Goal: Task Accomplishment & Management: Use online tool/utility

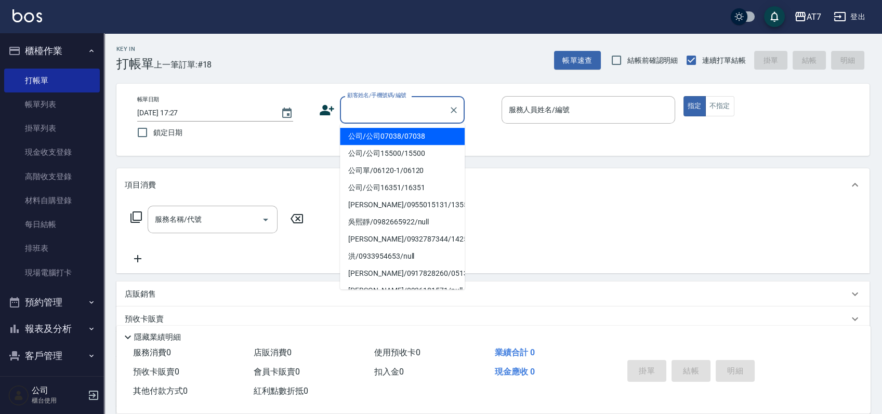
click at [375, 105] on input "顧客姓名/手機號碼/編號" at bounding box center [395, 110] width 100 height 18
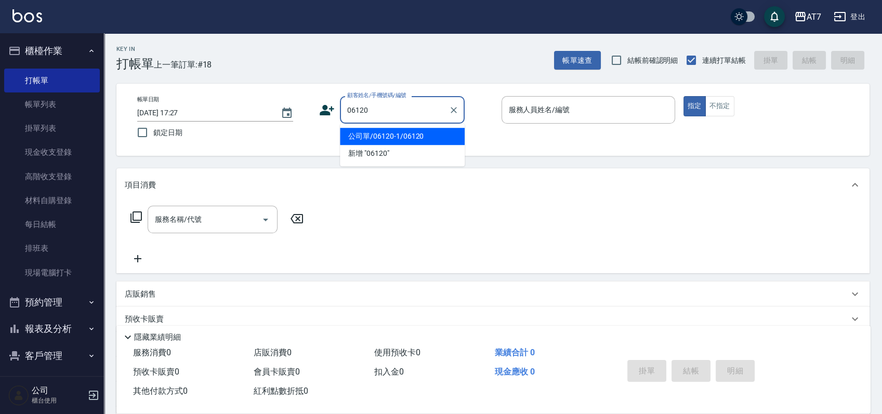
type input "公司單/06120-1/06120"
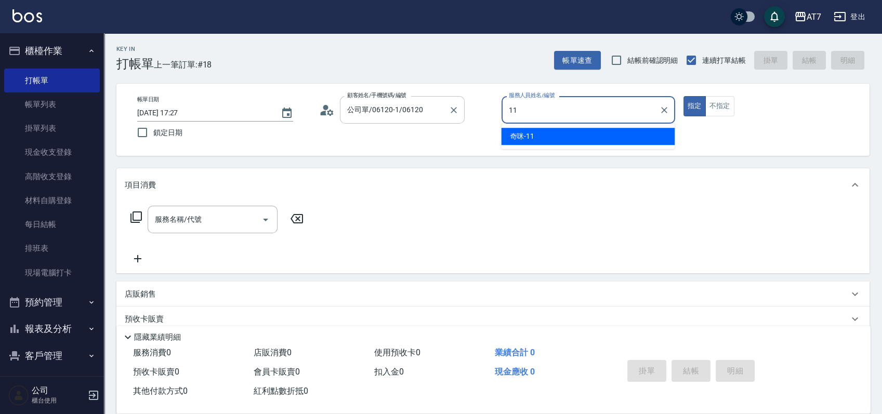
type input "奇咪-11"
type button "true"
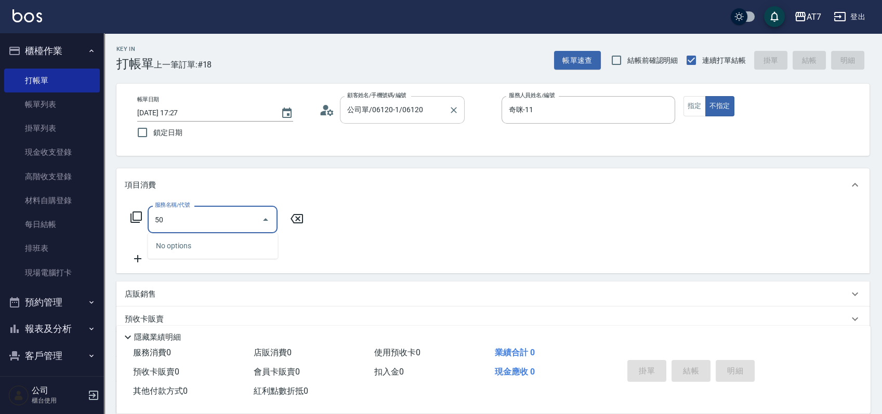
type input "506"
type input "30"
type input "精油舒壓洗髮(506)"
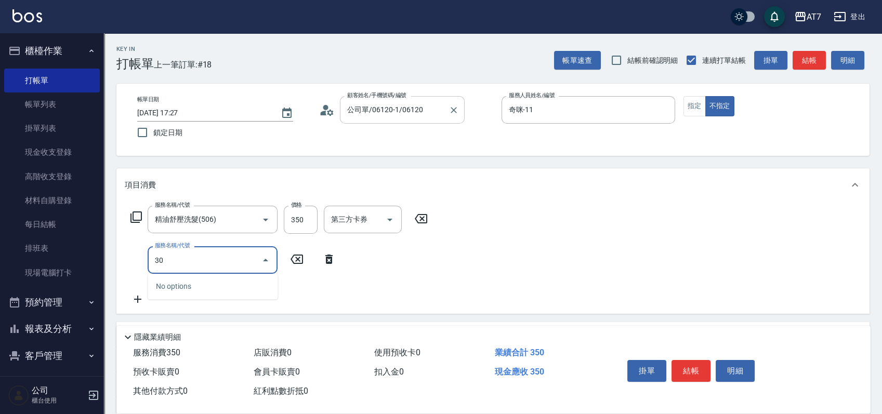
type input "302"
type input "70"
type input "剪髮(302)"
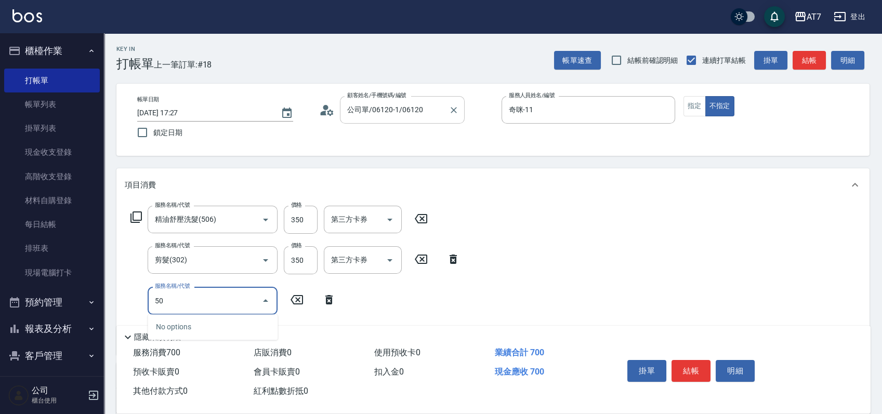
type input "502"
type input "80"
type input "瞬間護髮(502)"
type input "3"
type input "70"
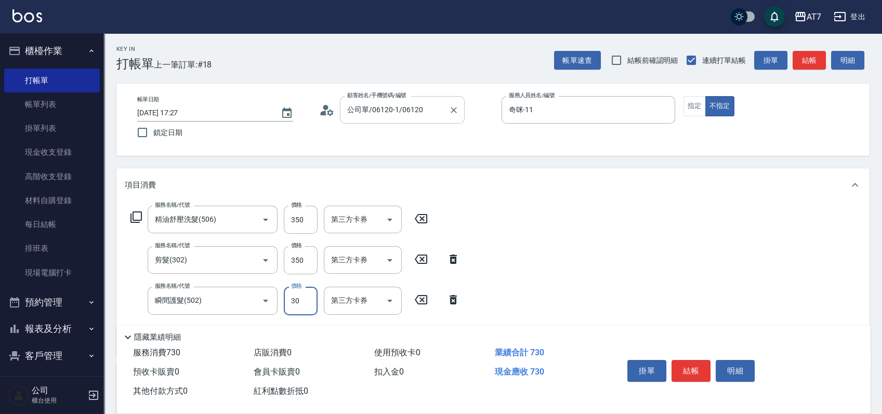
type input "300"
type input "100"
type input "300"
click at [686, 371] on button "結帳" at bounding box center [691, 371] width 39 height 22
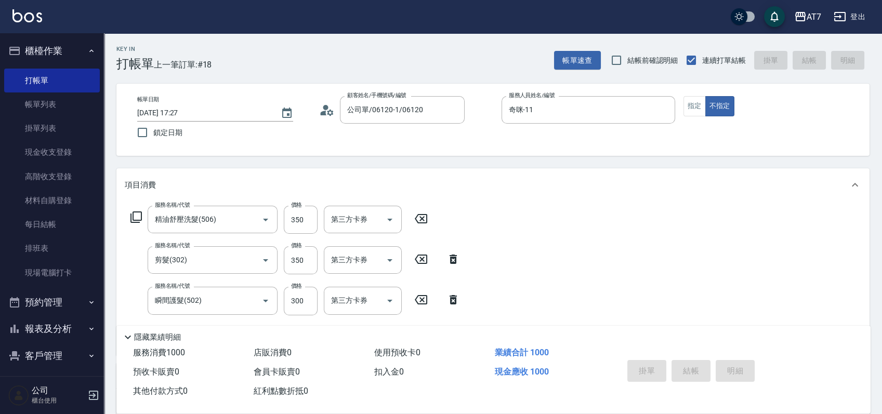
type input "2025/09/11 18:10"
type input "0"
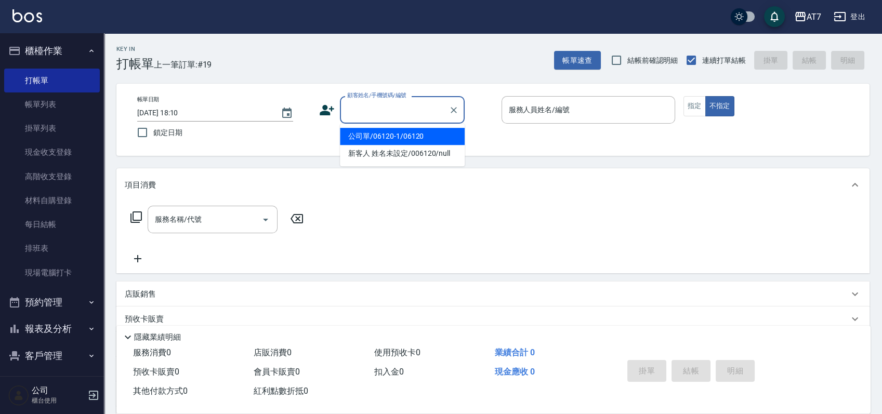
click at [398, 110] on input "顧客姓名/手機號碼/編號" at bounding box center [395, 110] width 100 height 18
type input "15500"
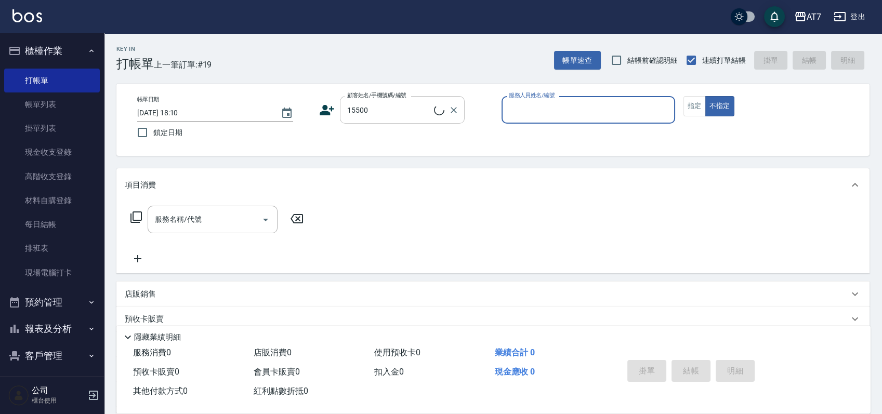
type input "1"
type input "公司/公司15500/15500"
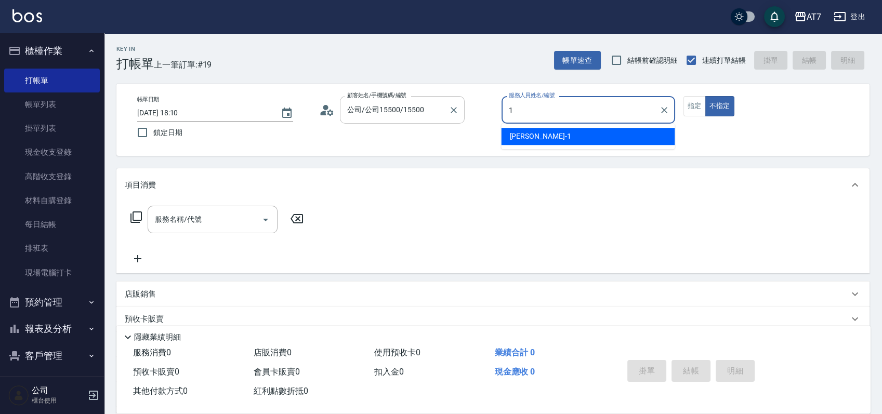
type input "米雪兒-1"
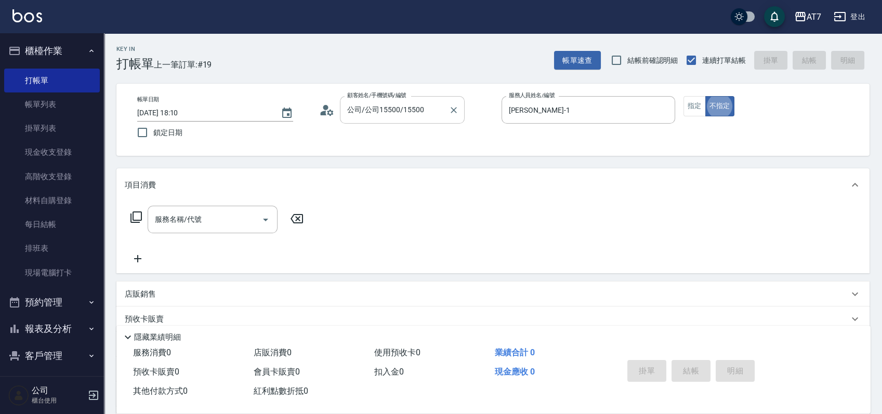
type button "false"
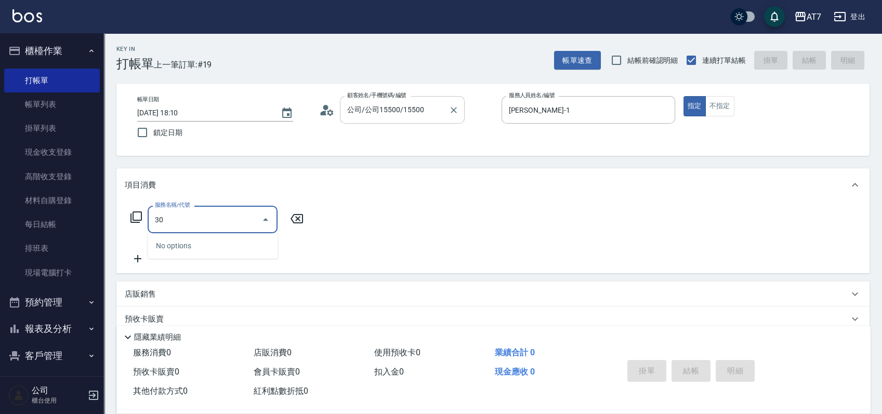
type input "302"
type input "30"
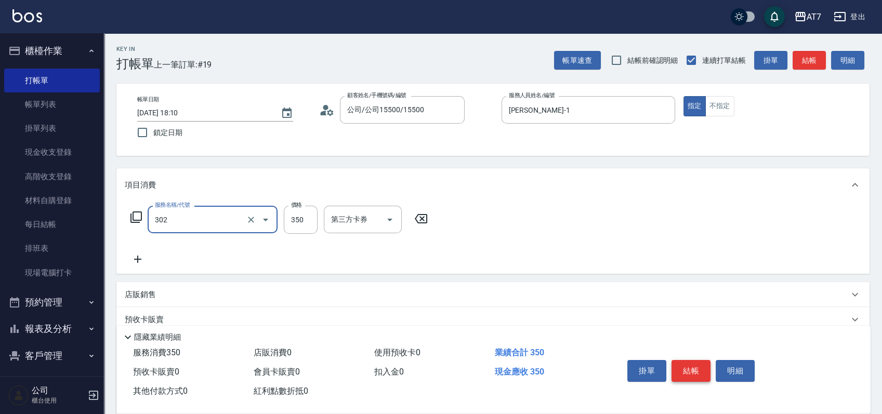
type input "剪髮(302)"
click at [690, 370] on button "結帳" at bounding box center [691, 371] width 39 height 22
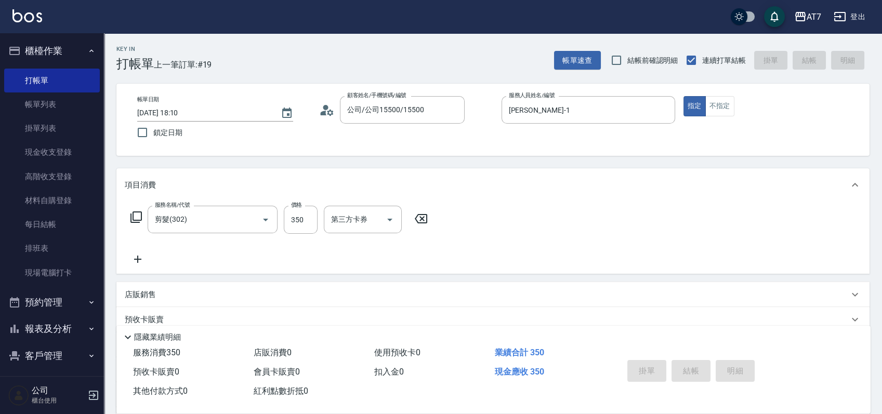
type input "0"
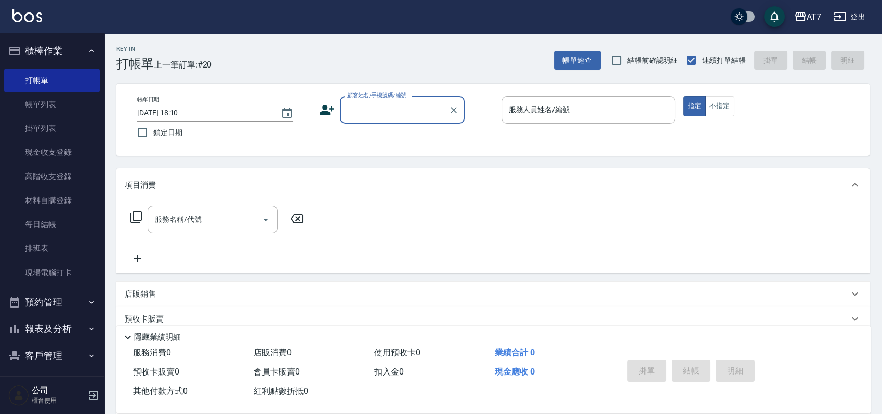
click at [856, 19] on button "登出" at bounding box center [850, 16] width 40 height 19
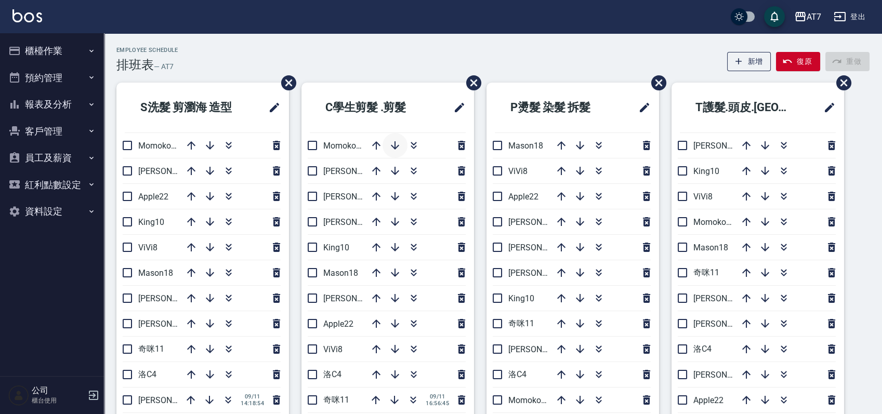
scroll to position [69, 0]
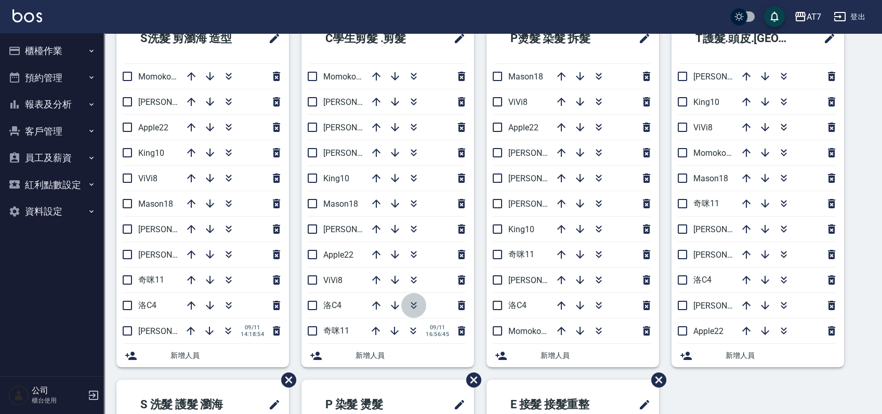
click at [414, 303] on icon "button" at bounding box center [414, 305] width 12 height 12
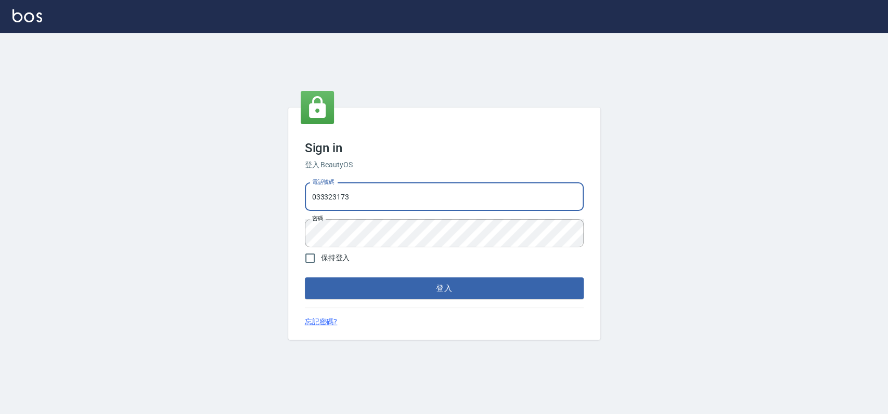
click at [422, 193] on input "033323173" at bounding box center [444, 197] width 279 height 28
type input "0"
type input "0913439693"
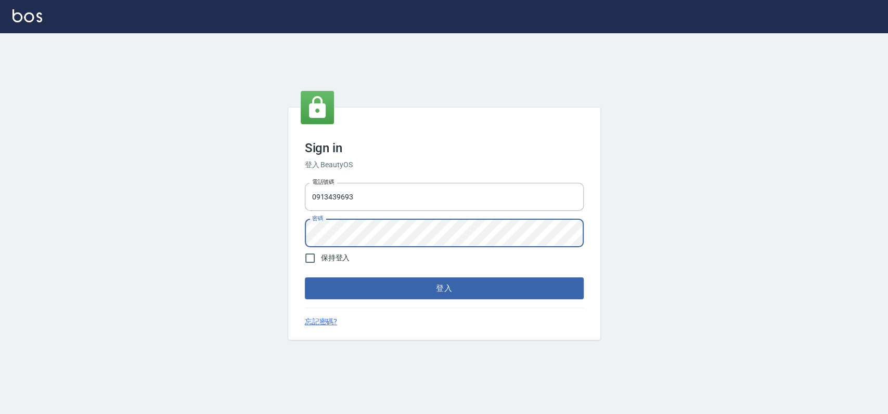
click at [305, 278] on button "登入" at bounding box center [444, 289] width 279 height 22
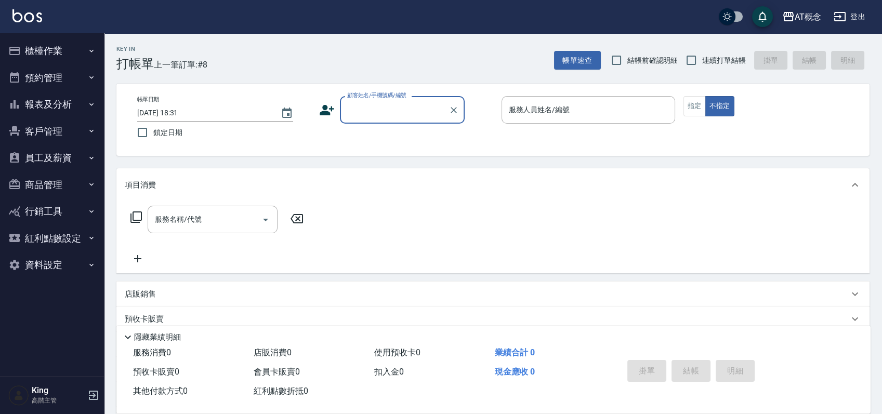
click at [56, 160] on button "員工及薪資" at bounding box center [52, 158] width 96 height 27
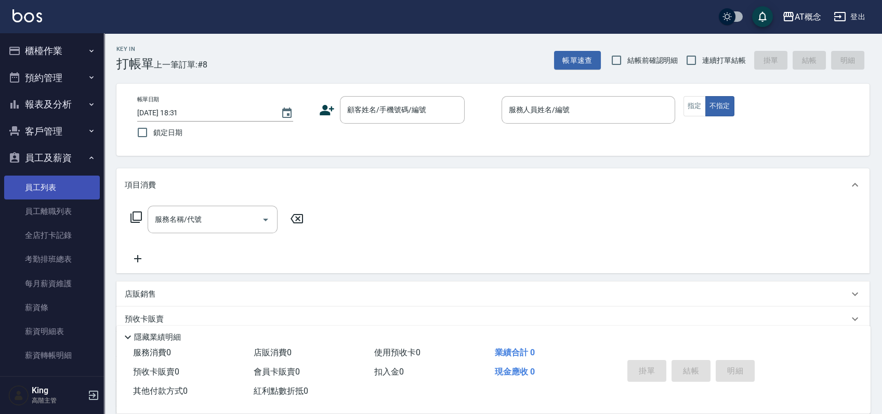
click at [54, 181] on link "員工列表" at bounding box center [52, 188] width 96 height 24
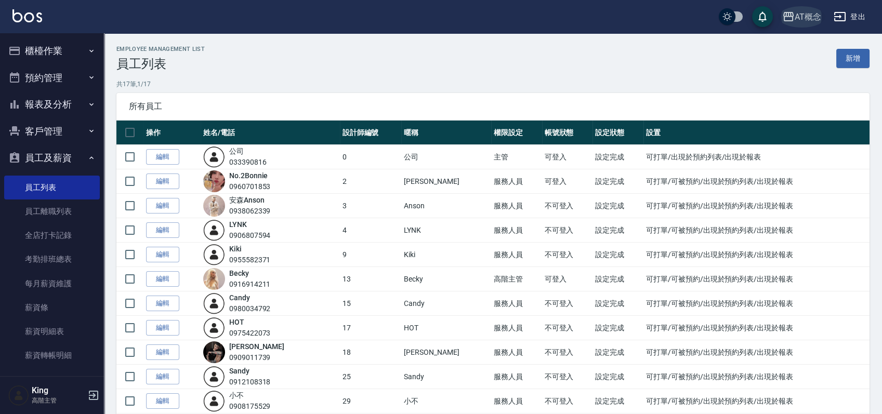
click at [813, 18] on div "AT概念" at bounding box center [808, 16] width 27 height 13
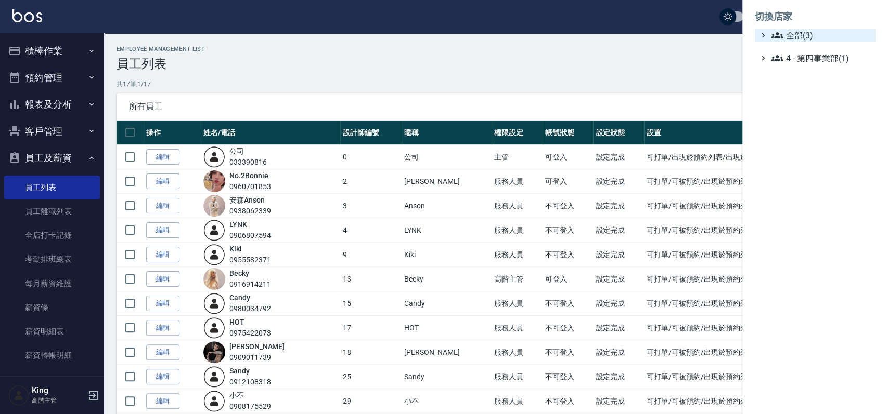
click at [799, 34] on span "全部(3)" at bounding box center [821, 35] width 100 height 12
click at [794, 46] on span "AT7" at bounding box center [820, 48] width 102 height 12
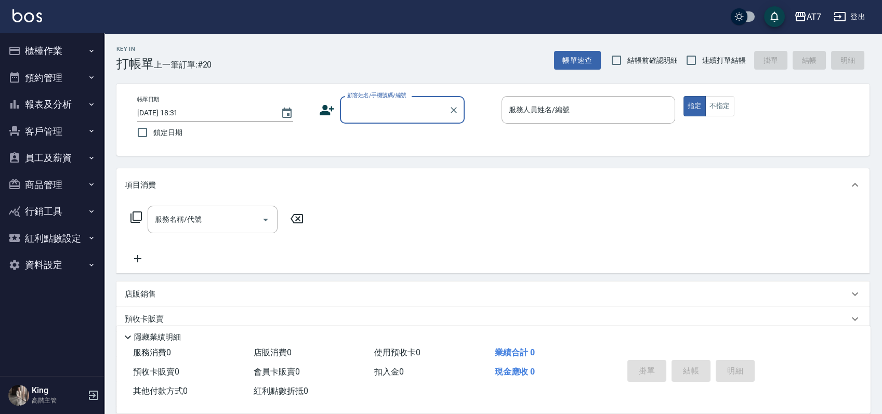
click at [62, 152] on button "員工及薪資" at bounding box center [52, 158] width 96 height 27
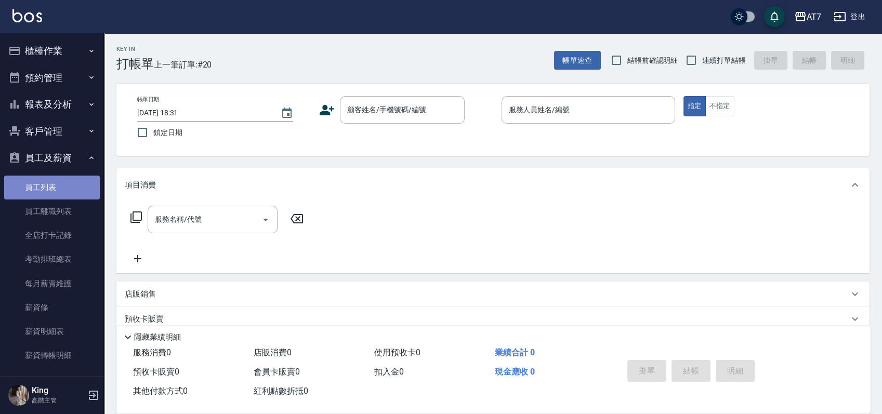
click at [52, 192] on link "員工列表" at bounding box center [52, 188] width 96 height 24
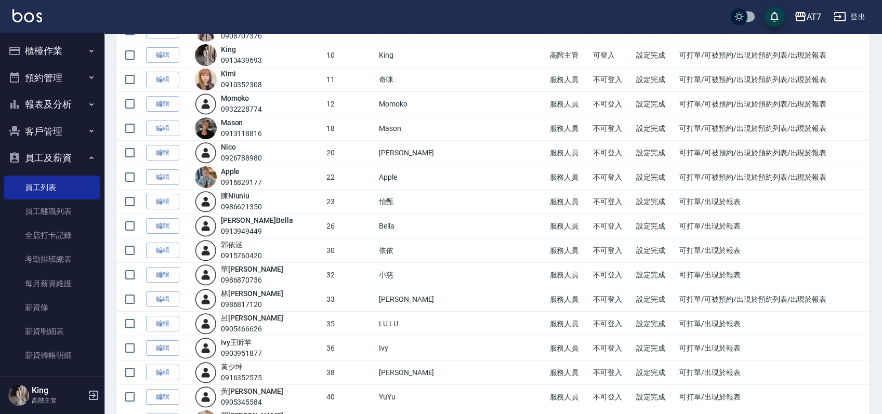
scroll to position [554, 0]
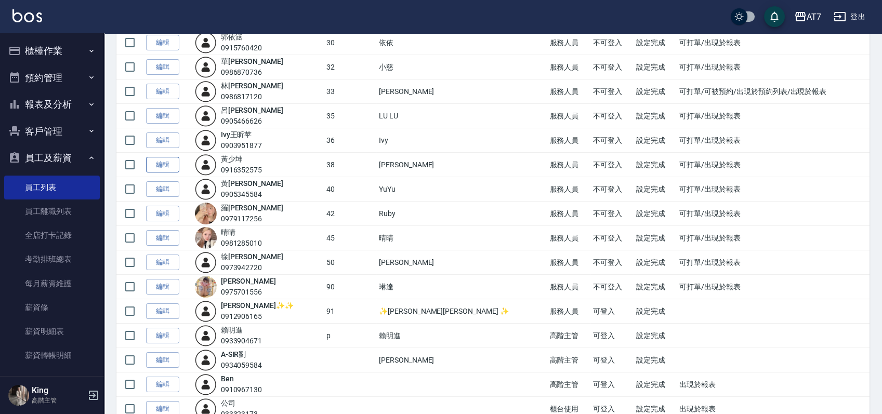
click at [159, 160] on link "編輯" at bounding box center [162, 165] width 33 height 16
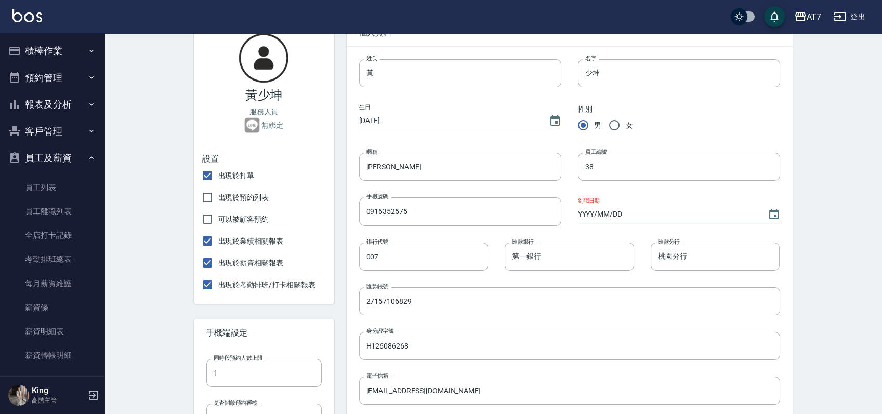
scroll to position [208, 0]
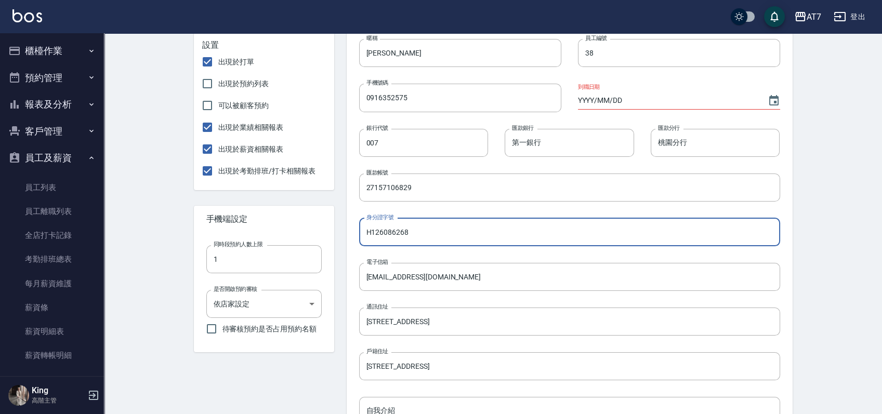
drag, startPoint x: 413, startPoint y: 234, endPoint x: 367, endPoint y: 229, distance: 46.1
click at [367, 229] on input "H126086268" at bounding box center [569, 232] width 421 height 28
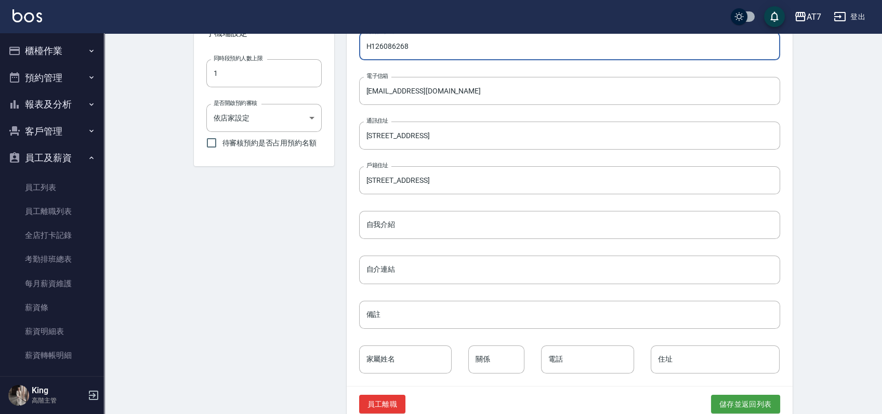
scroll to position [414, 0]
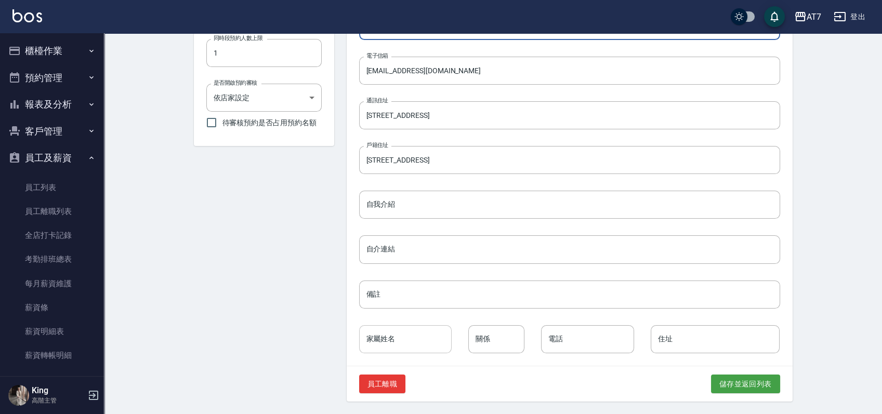
click at [406, 346] on input "家屬姓名" at bounding box center [405, 339] width 93 height 28
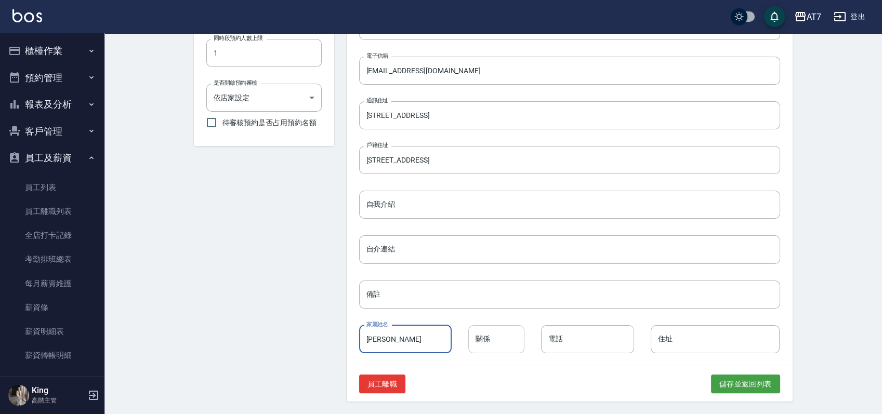
type input "黃炳賢"
click at [492, 338] on input "關係" at bounding box center [496, 339] width 56 height 28
type input "父子"
click at [562, 345] on input "電話" at bounding box center [587, 339] width 93 height 28
type input "0916515779"
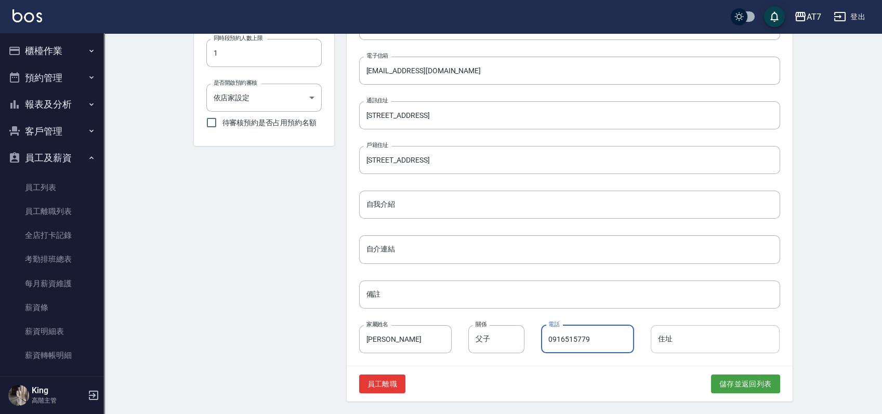
click at [692, 338] on input "住址" at bounding box center [715, 339] width 129 height 28
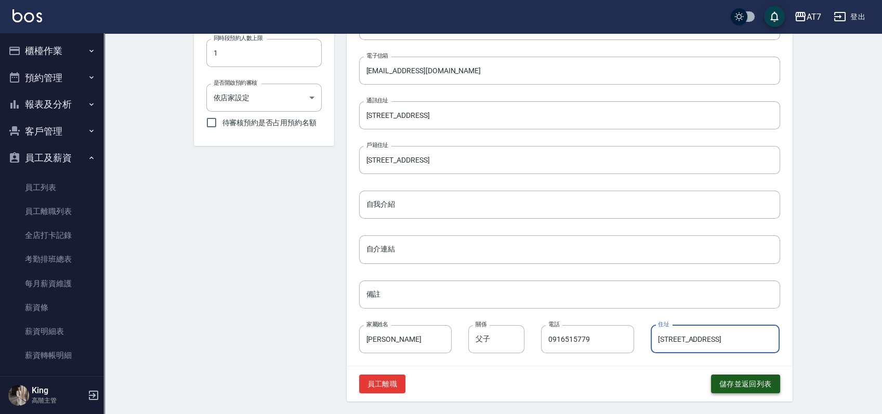
type input "桃園市平鎮區大興街77號7樓"
click at [724, 387] on button "儲存並返回列表" at bounding box center [745, 384] width 69 height 19
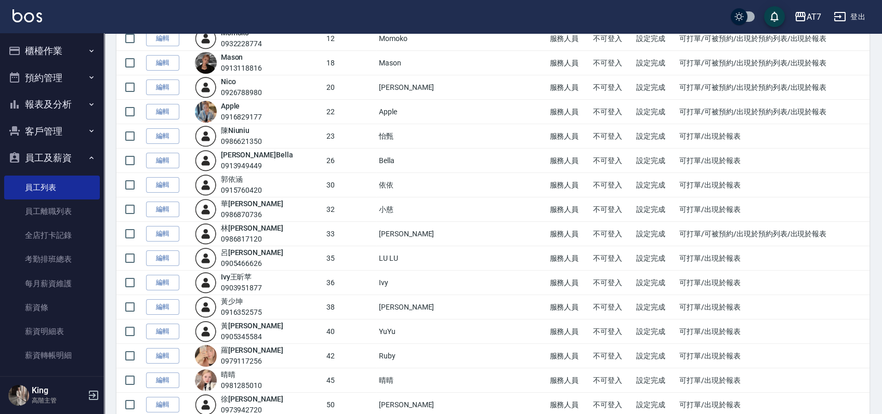
scroll to position [416, 0]
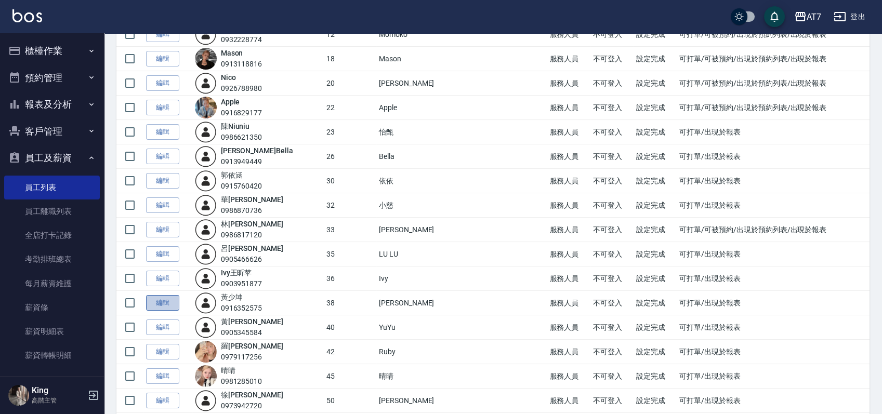
click at [158, 299] on link "編輯" at bounding box center [162, 303] width 33 height 16
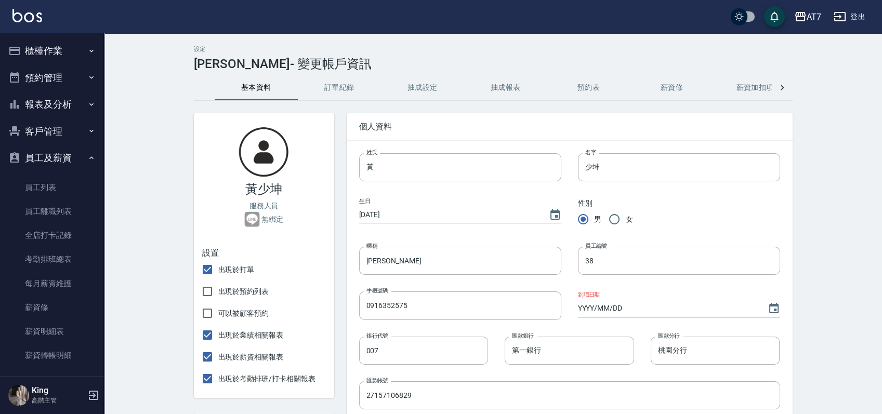
type input "黃炳賢"
type input "父子"
type input "0916515779"
type input "桃園市平鎮區大興街77號7樓"
click at [855, 12] on button "登出" at bounding box center [850, 16] width 40 height 19
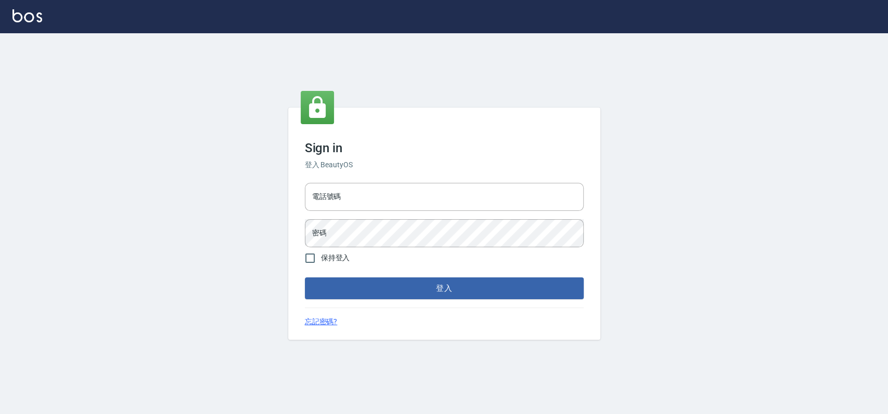
type input "033323173"
click at [362, 285] on button "登入" at bounding box center [444, 289] width 279 height 22
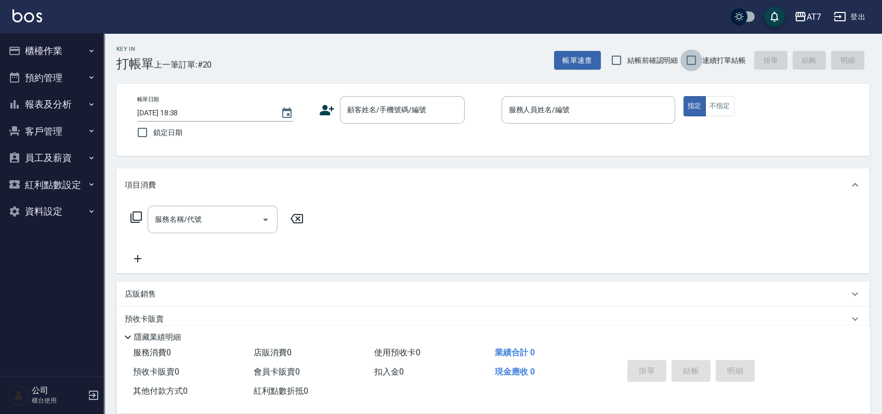
click at [692, 59] on input "連續打單結帳" at bounding box center [692, 60] width 22 height 22
checkbox input "true"
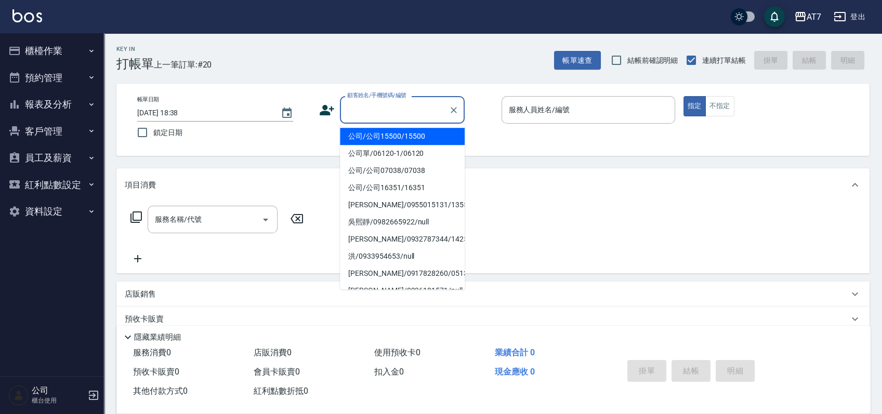
click at [379, 110] on input "顧客姓名/手機號碼/編號" at bounding box center [395, 110] width 100 height 18
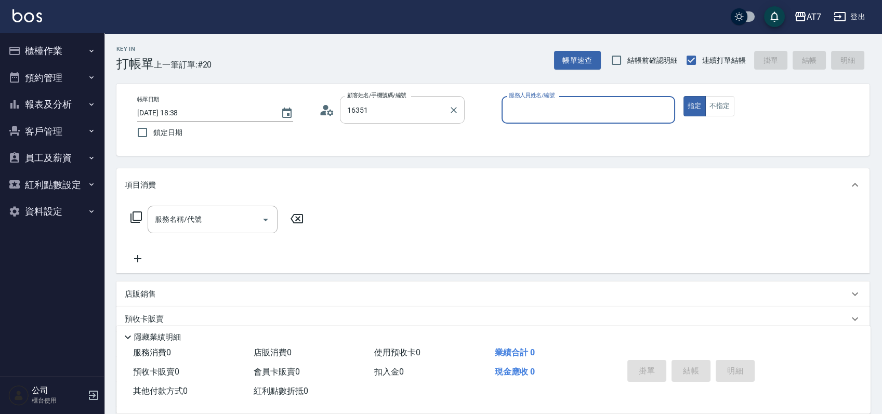
type input "公司/公司16351/16351"
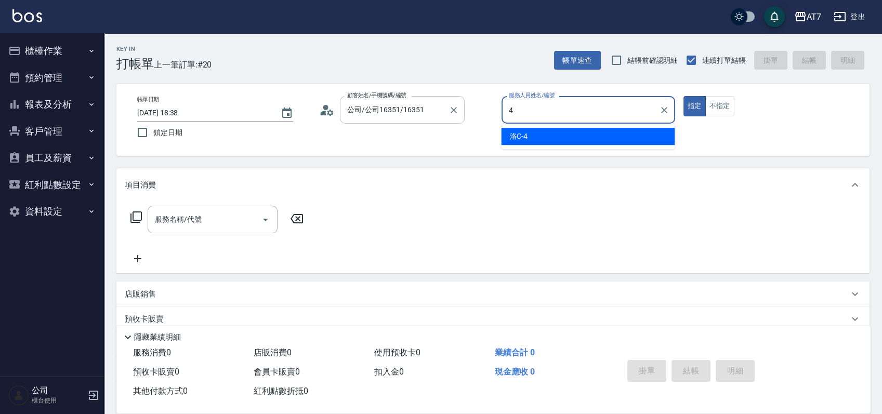
type input "4"
type button "true"
type input "洛C-4"
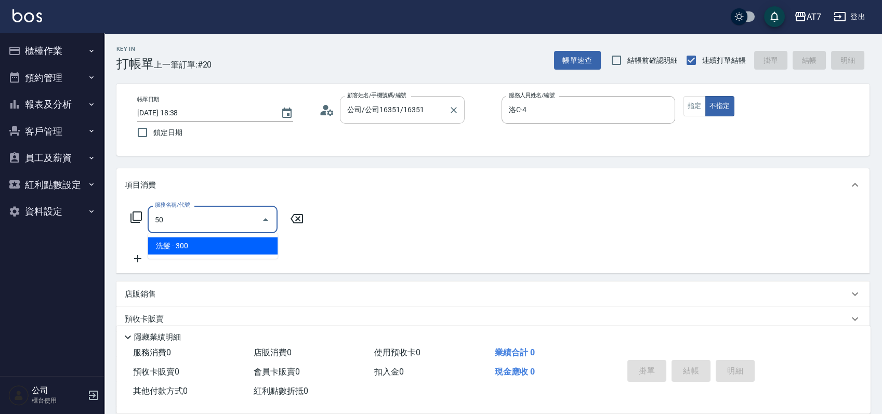
type input "500"
type input "30"
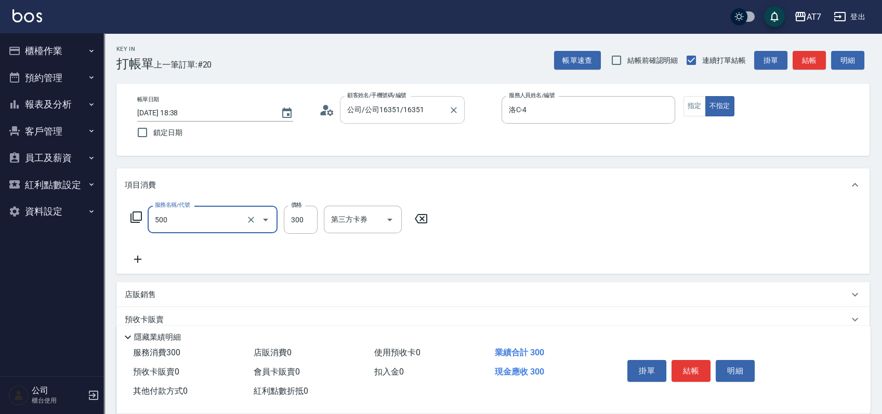
type input "洗髮(500)"
type input "0"
type input "25"
type input "20"
type input "250"
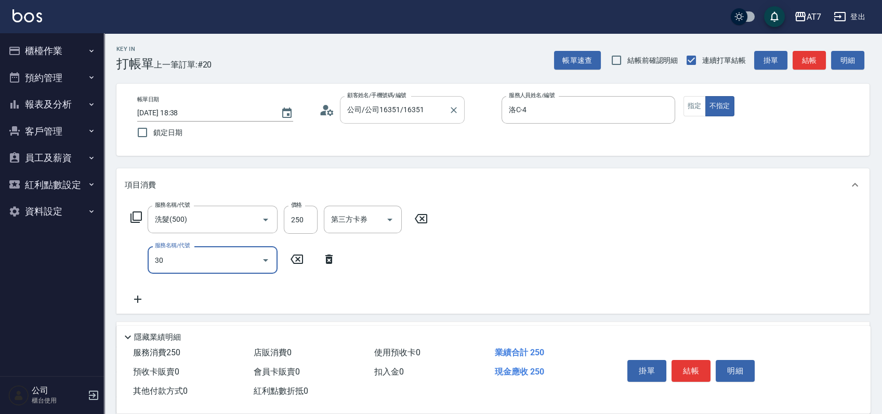
type input "302"
type input "60"
type input "剪髮(302)"
click at [689, 364] on button "結帳" at bounding box center [691, 371] width 39 height 22
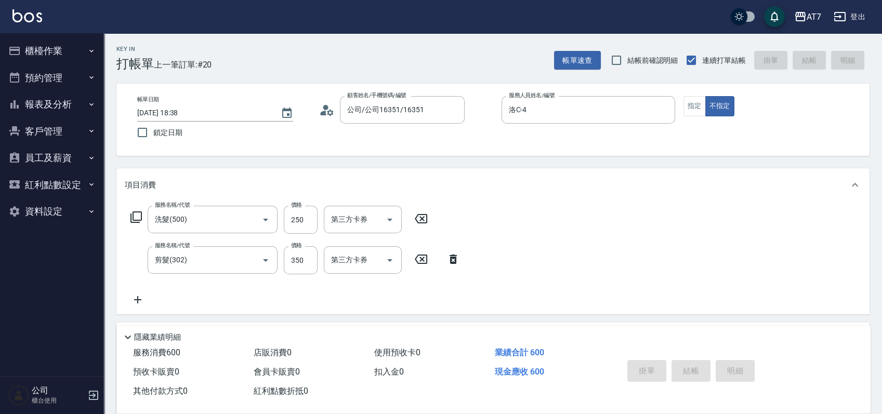
type input "2025/09/11 18:45"
type input "0"
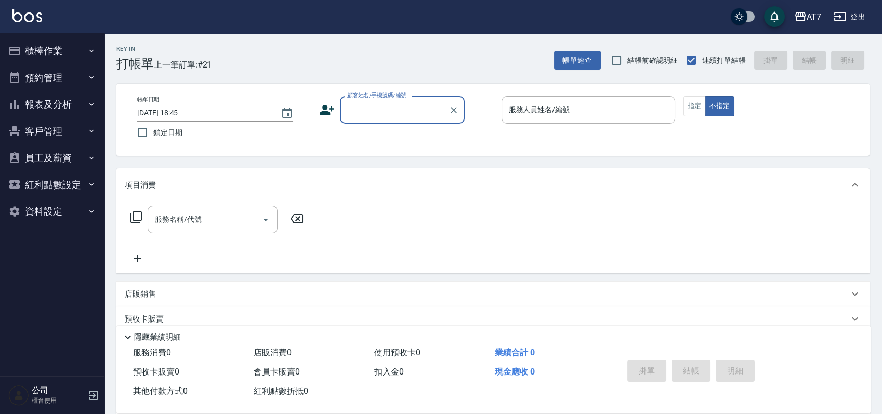
click at [405, 104] on input "顧客姓名/手機號碼/編號" at bounding box center [395, 110] width 100 height 18
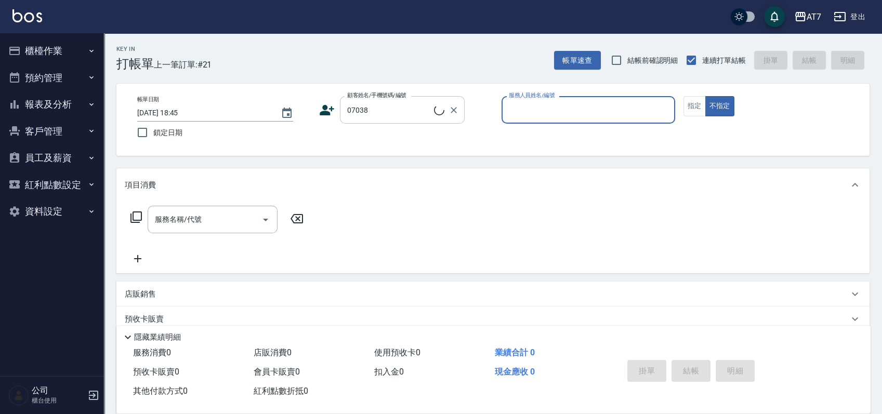
type input "公司/公司07038/07038"
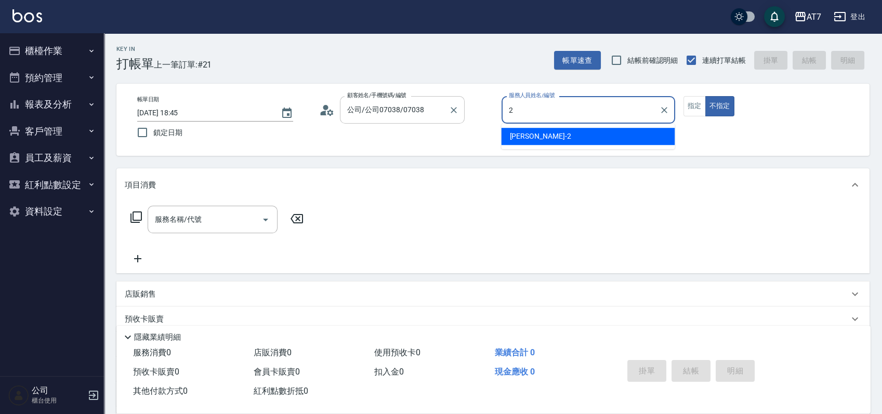
type input "2"
type button "false"
type input "伊蕾-2"
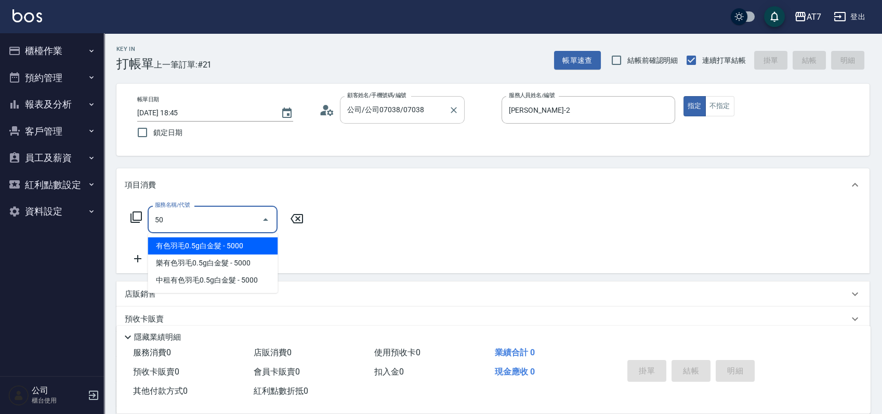
type input "501"
type input "30"
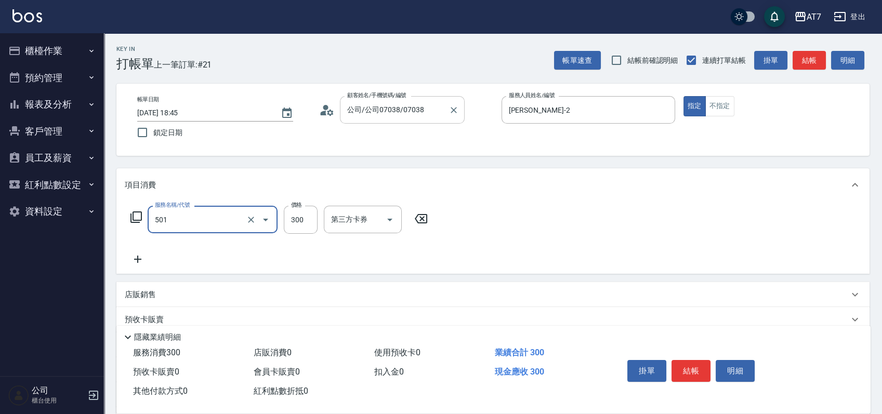
type input "洗髮(互助)(501)"
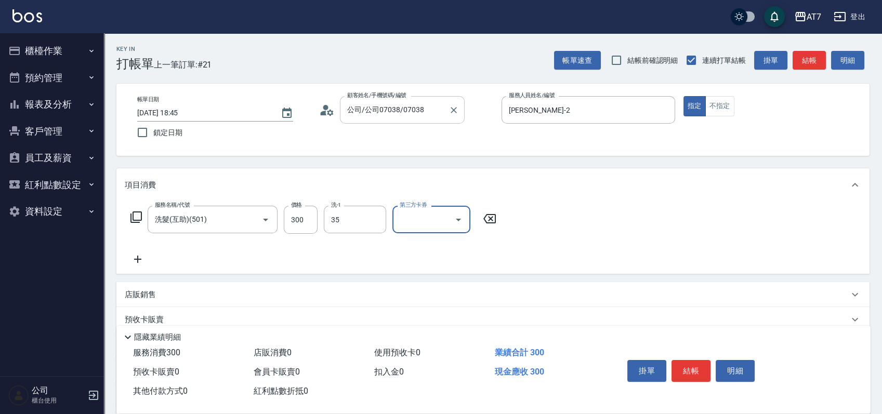
type input "LU LU-35"
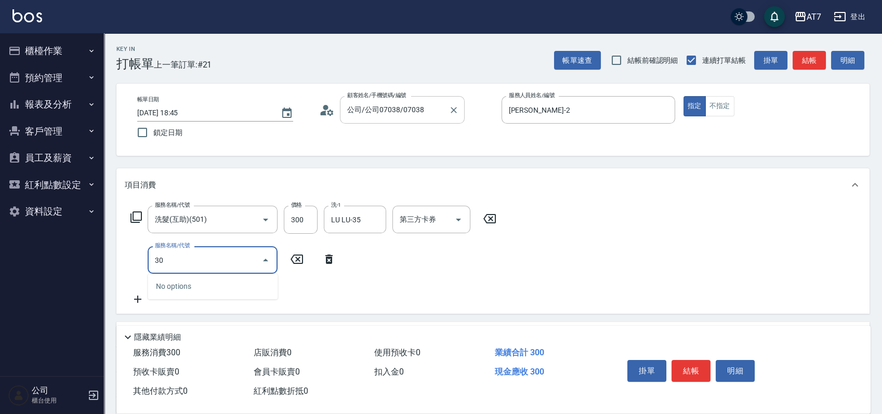
type input "302"
type input "60"
type input "剪髮(302)"
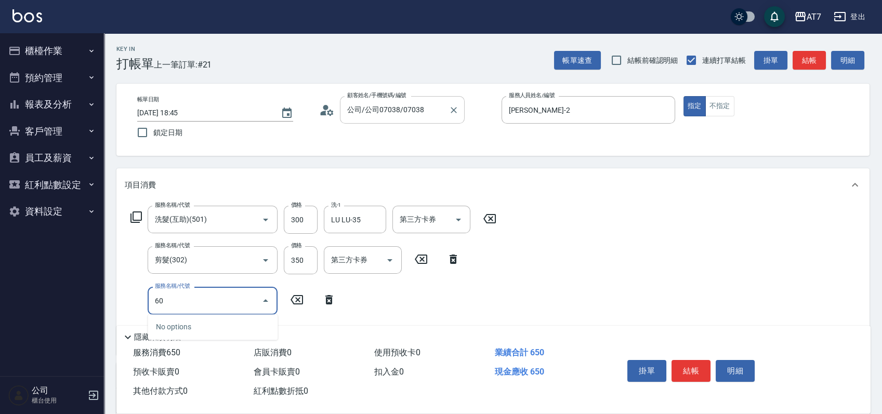
type input "608"
type input "260"
type input "鉑金護髮S（自領(608)"
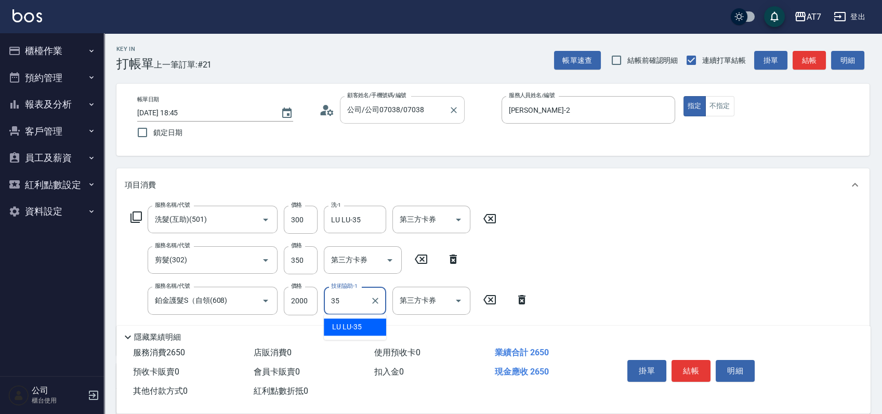
type input "LU LU-35"
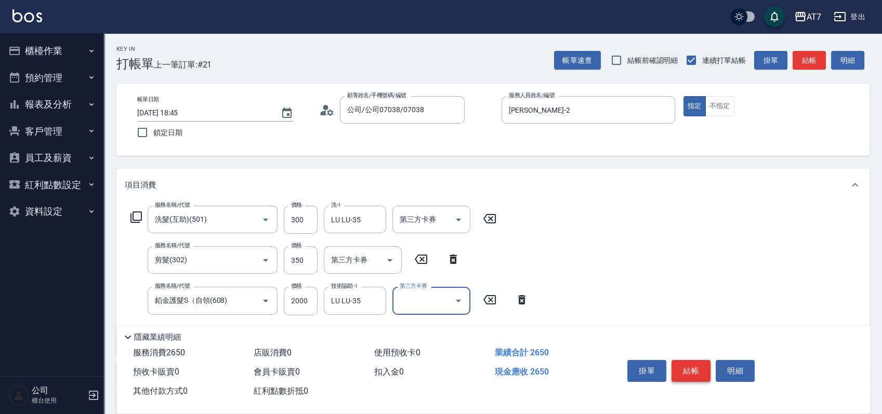
click at [683, 367] on button "結帳" at bounding box center [691, 371] width 39 height 22
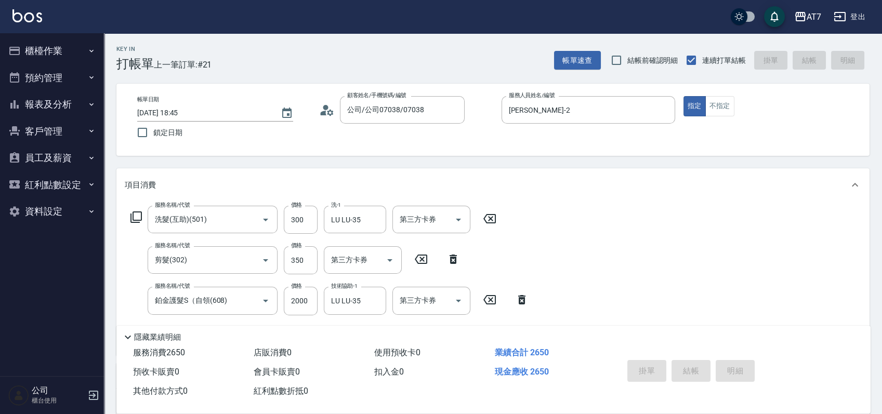
type input "2025/09/11 19:09"
type input "0"
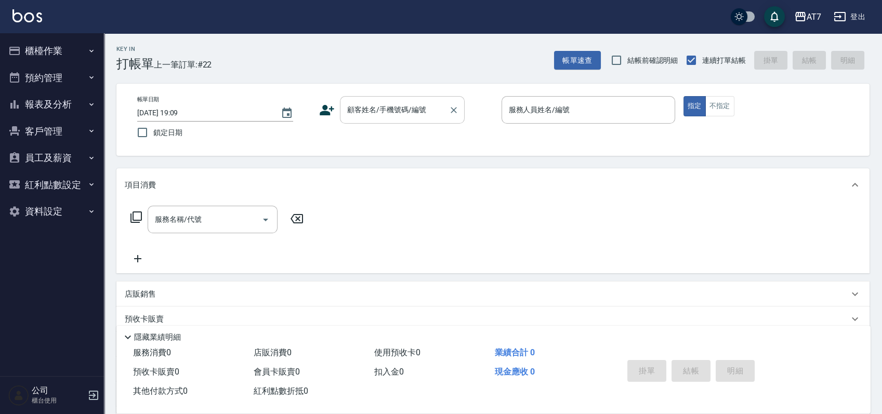
click at [384, 110] on div "顧客姓名/手機號碼/編號 顧客姓名/手機號碼/編號" at bounding box center [402, 110] width 125 height 28
click at [384, 110] on input "顧客姓名/手機號碼/編號" at bounding box center [395, 110] width 100 height 18
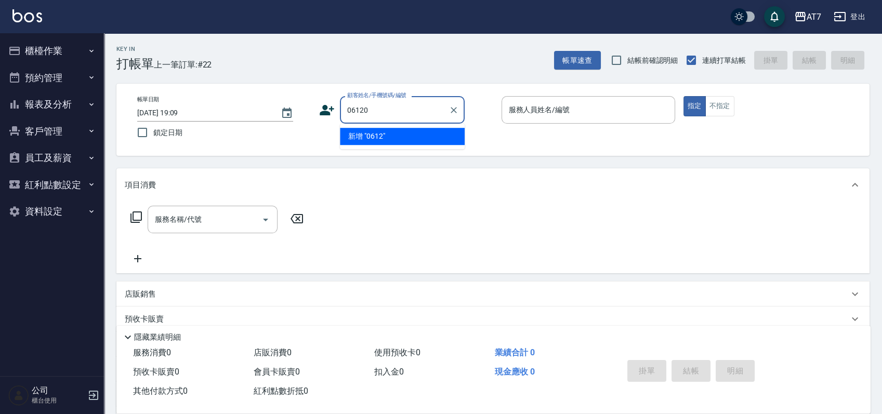
type input "06120"
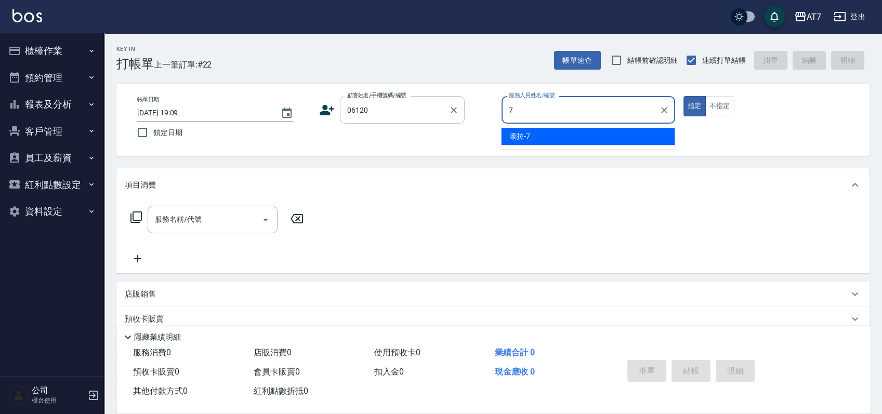
type input "泰拉-7"
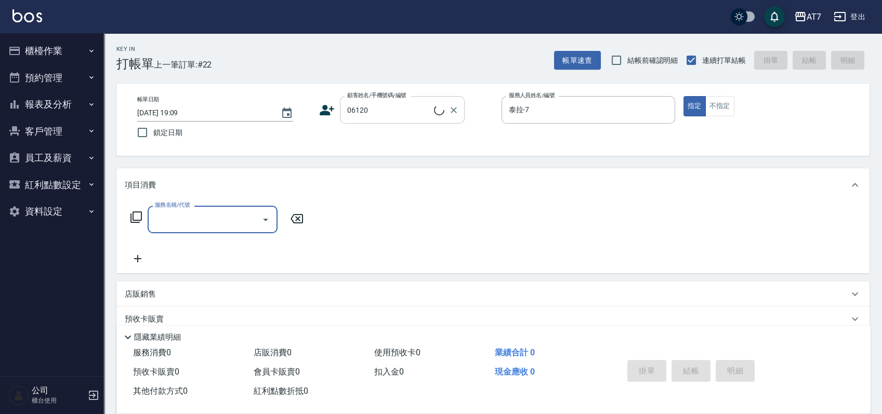
type input "5"
type input "公司單/06120-1/06120"
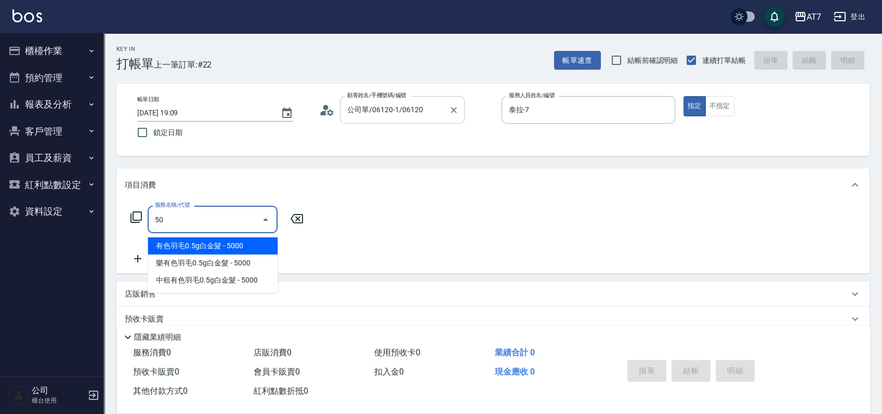
type input "501"
type input "30"
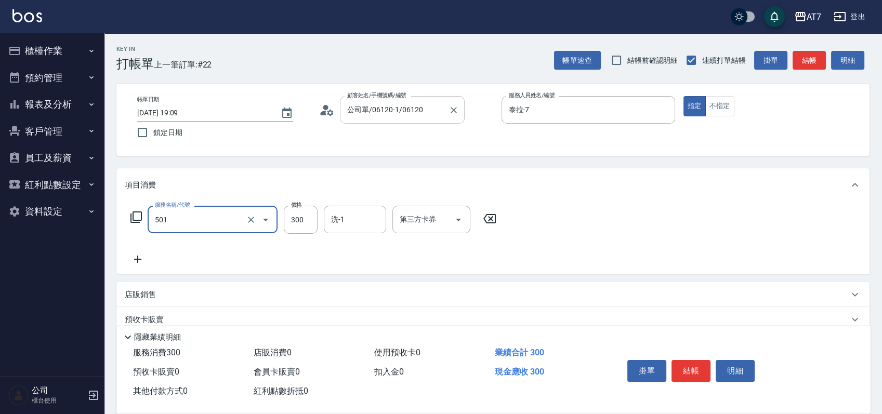
type input "洗髮(互助)(501)"
type input "2"
type input "0"
type input "25"
type input "20"
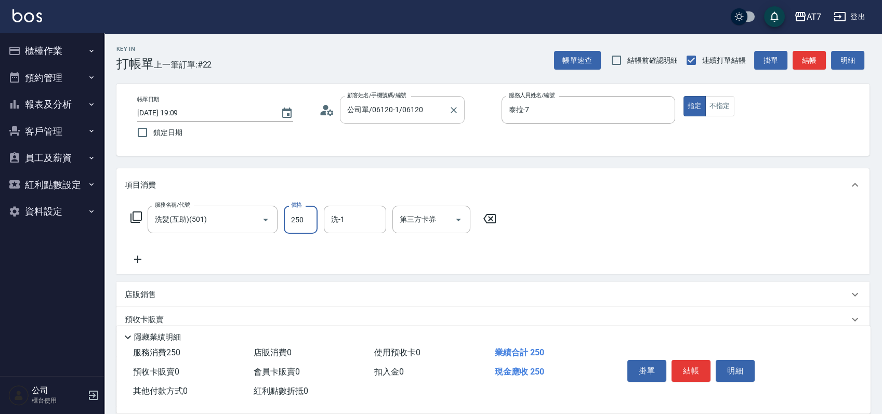
type input "250"
type input "YuYu-40"
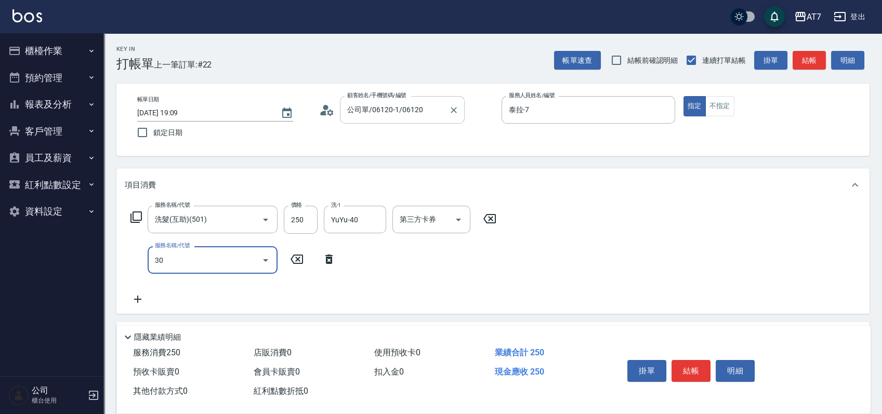
type input "302"
type input "60"
type input "剪髮(302)"
click at [690, 370] on button "結帳" at bounding box center [691, 371] width 39 height 22
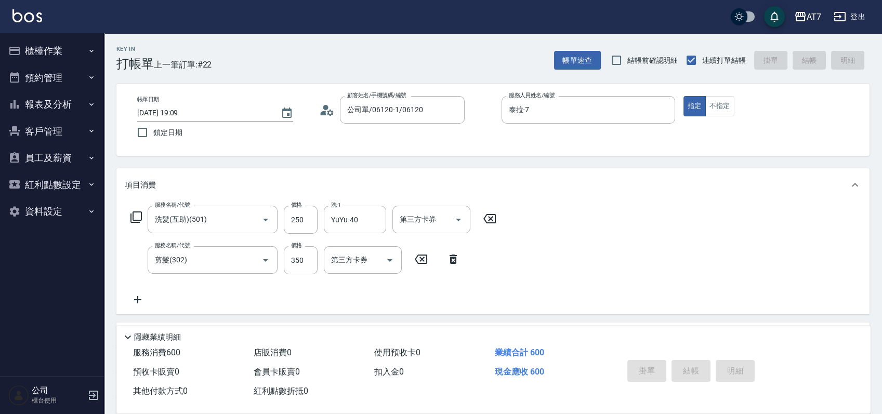
type input "2025/09/11 19:19"
type input "0"
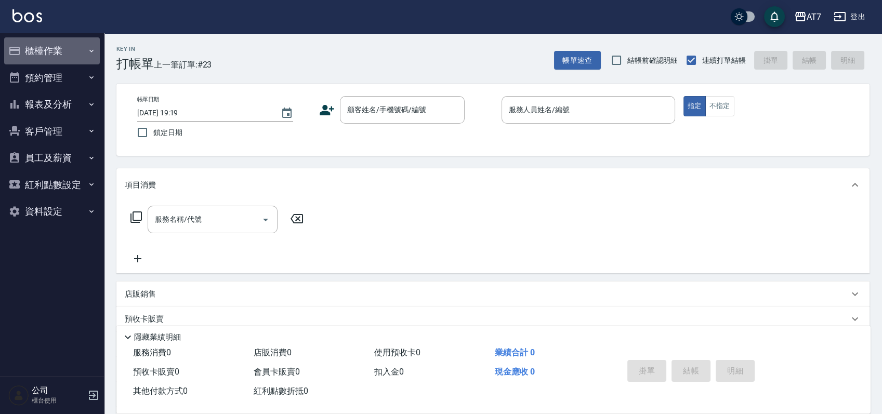
click at [57, 48] on button "櫃檯作業" at bounding box center [52, 50] width 96 height 27
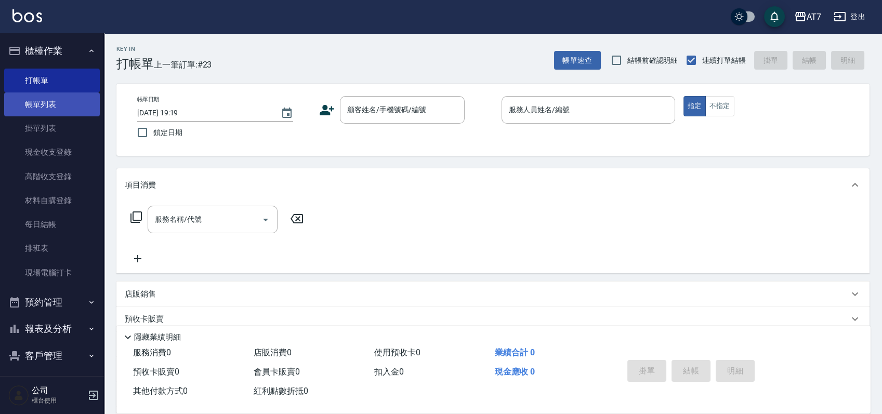
click at [62, 99] on link "帳單列表" at bounding box center [52, 105] width 96 height 24
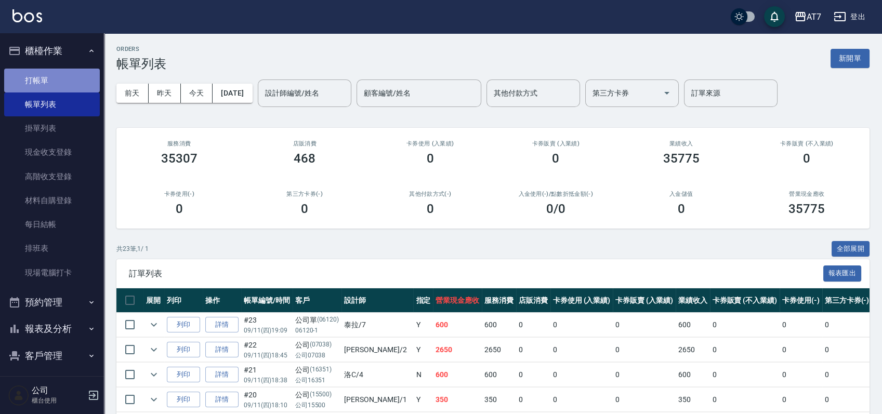
click at [57, 76] on link "打帳單" at bounding box center [52, 81] width 96 height 24
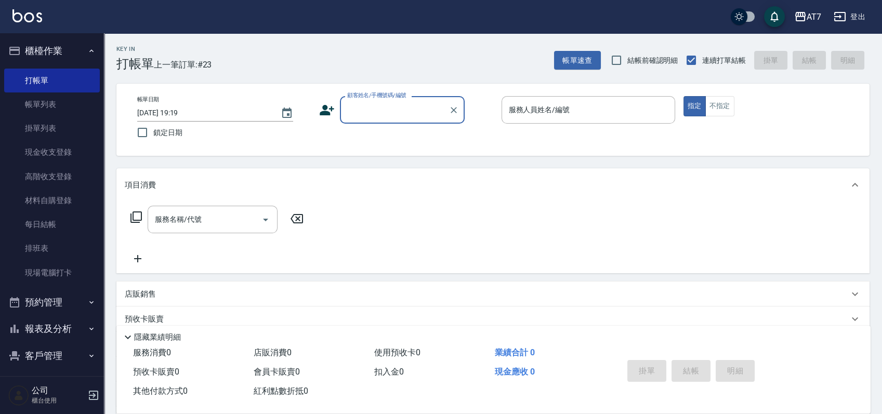
click at [410, 106] on input "顧客姓名/手機號碼/編號" at bounding box center [395, 110] width 100 height 18
type input "公司/公司15500/15500"
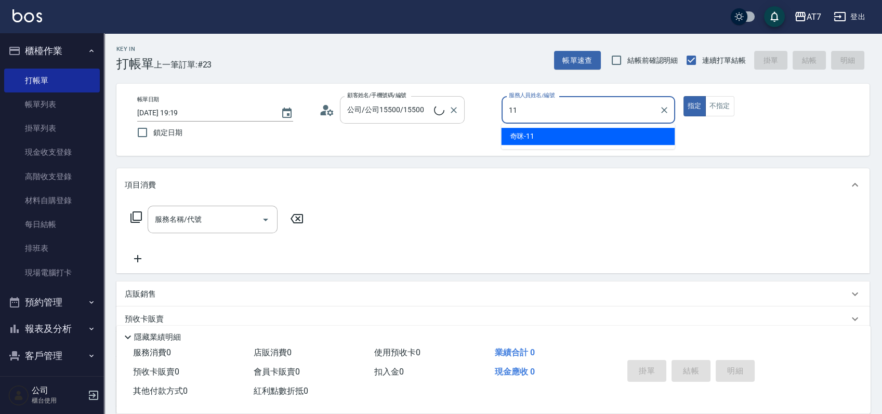
type input "奇咪-11"
type button "true"
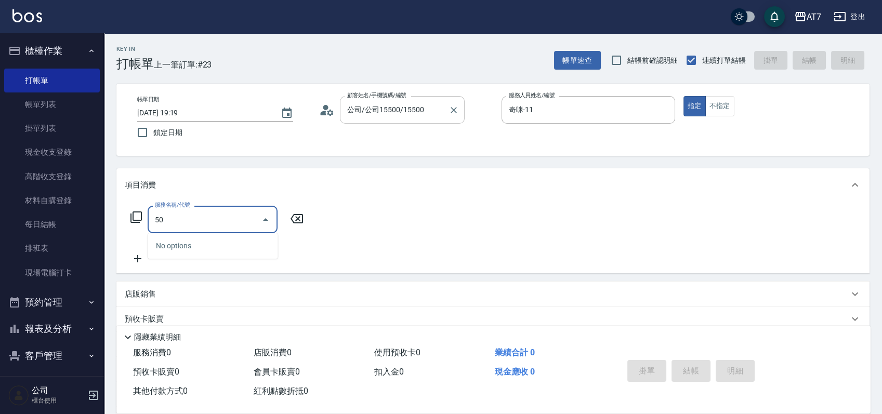
type input "500"
type input "30"
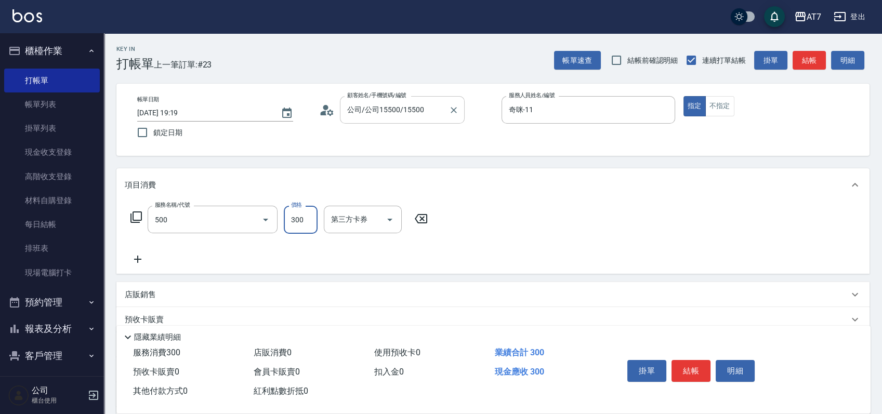
type input "洗髮(500)"
type input "2"
type input "0"
type input "25"
type input "20"
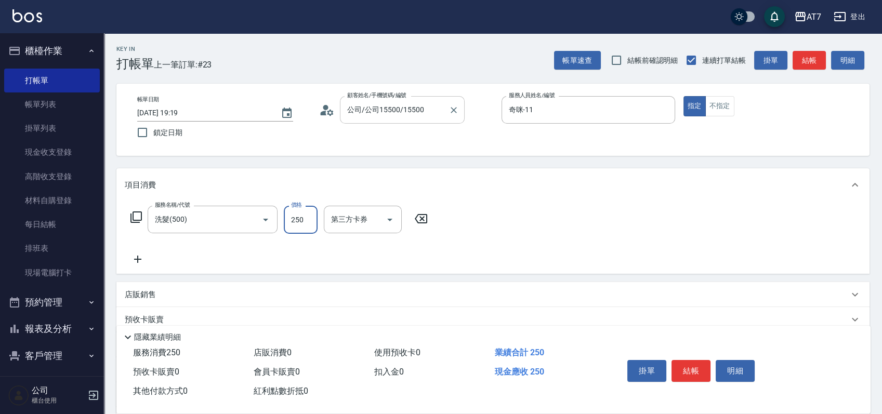
type input "250"
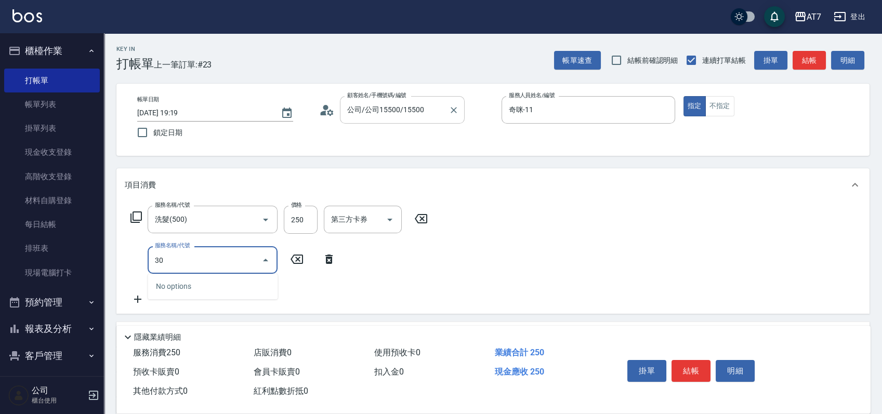
type input "302"
type input "60"
type input "剪髮(302)"
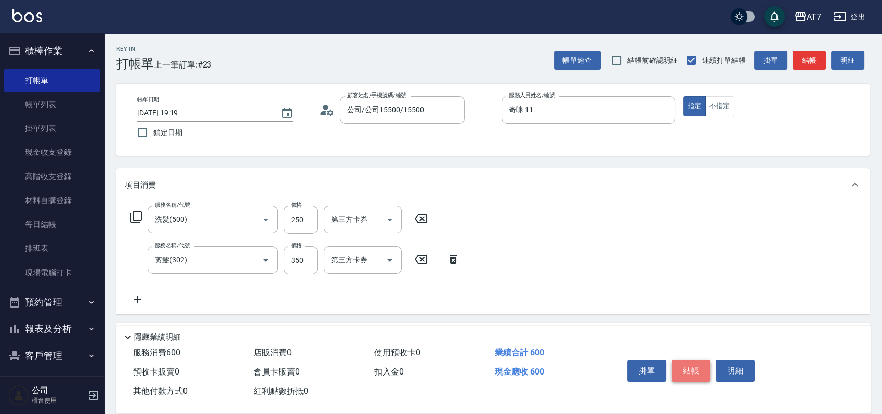
click at [694, 364] on button "結帳" at bounding box center [691, 371] width 39 height 22
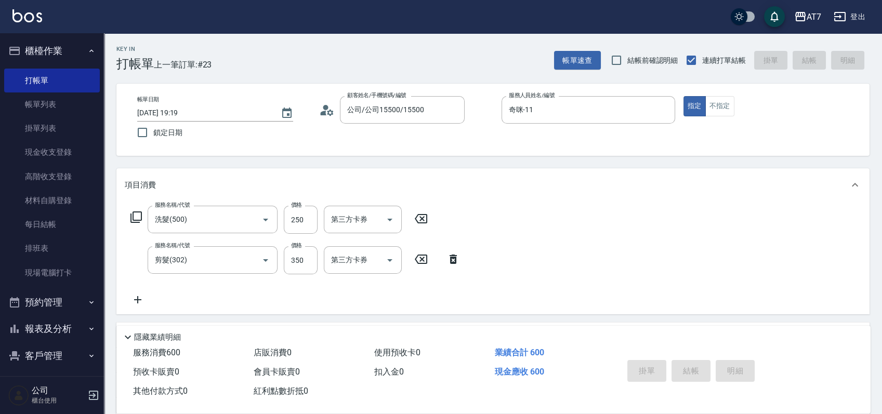
type input "2025/09/11 19:23"
type input "0"
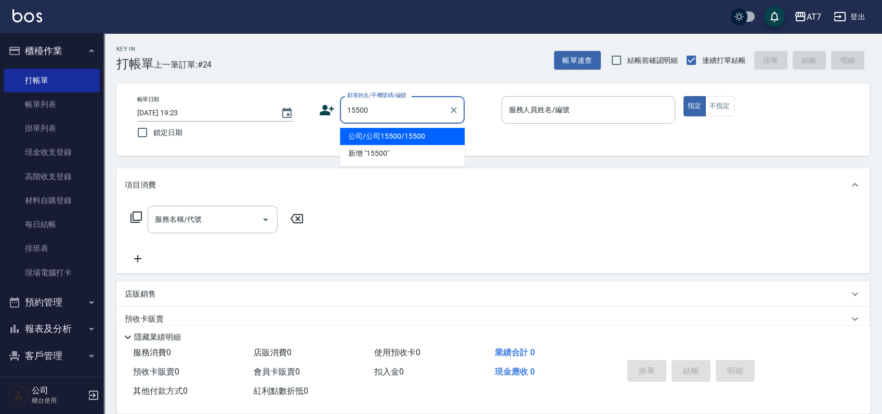
type input "公司/公司15500/15500"
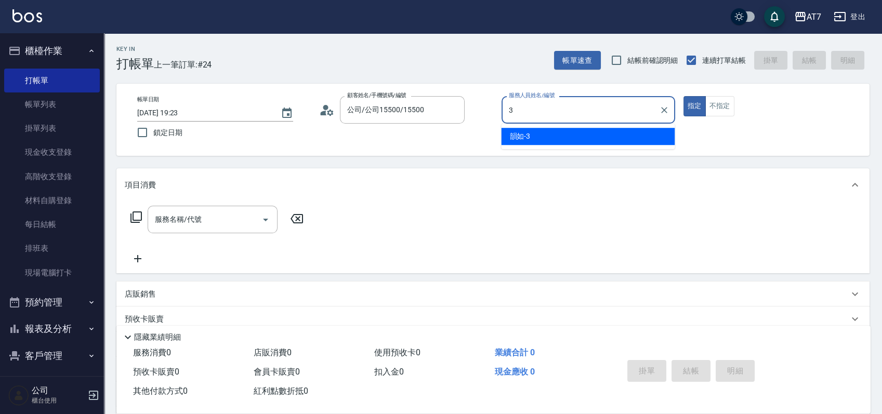
type input "韻如-3"
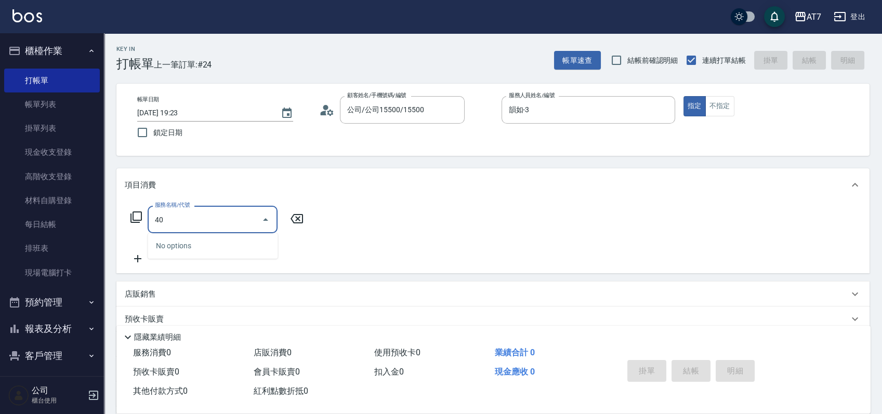
type input "400"
type input "150"
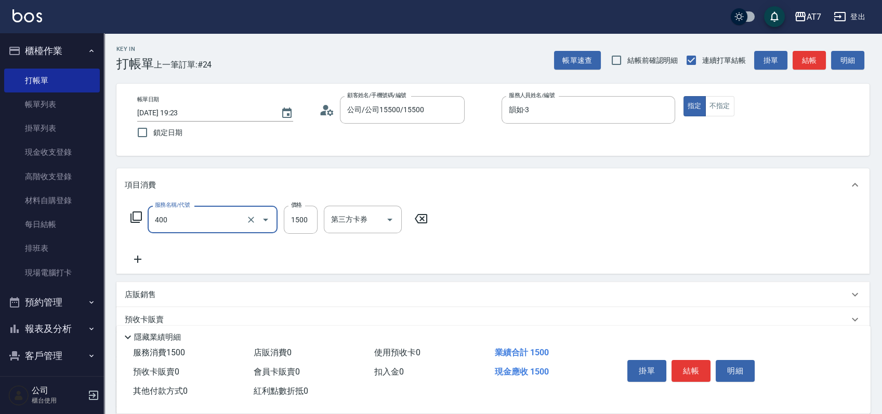
type input "染髮(400)"
type input "2"
type input "0"
type input "238"
type input "230"
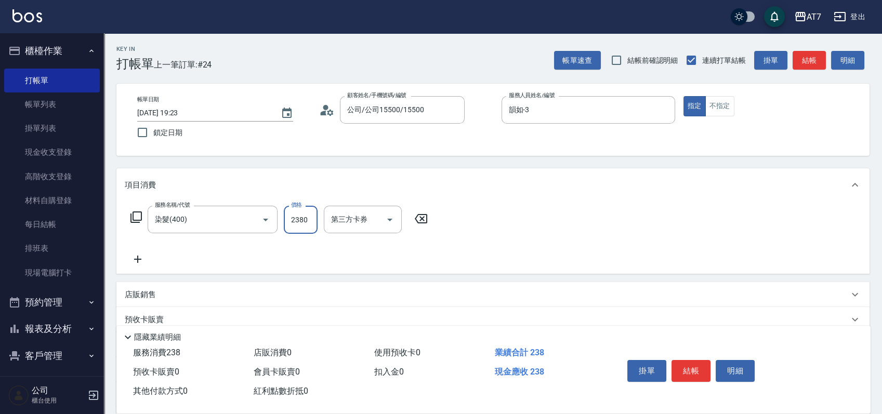
type input "2380"
click at [691, 368] on button "結帳" at bounding box center [691, 371] width 39 height 22
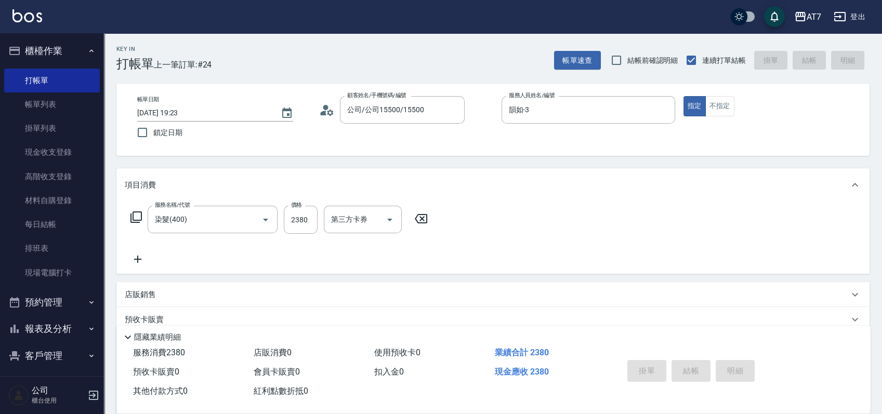
type input "2025/09/11 19:39"
type input "0"
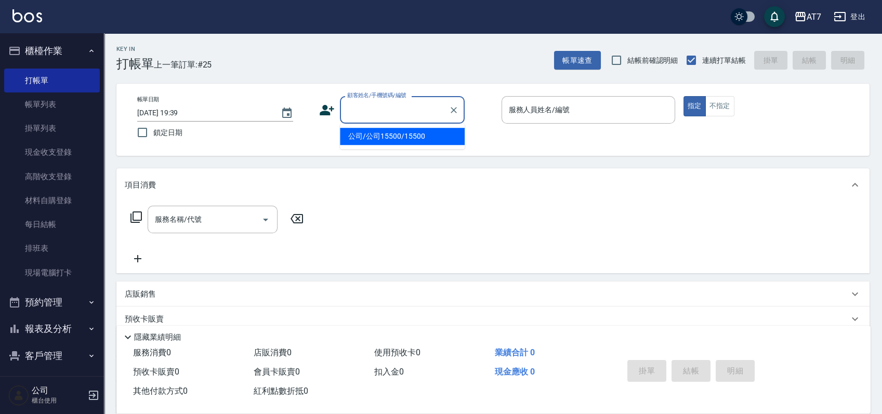
click at [410, 106] on input "顧客姓名/手機號碼/編號" at bounding box center [395, 110] width 100 height 18
type input "16351"
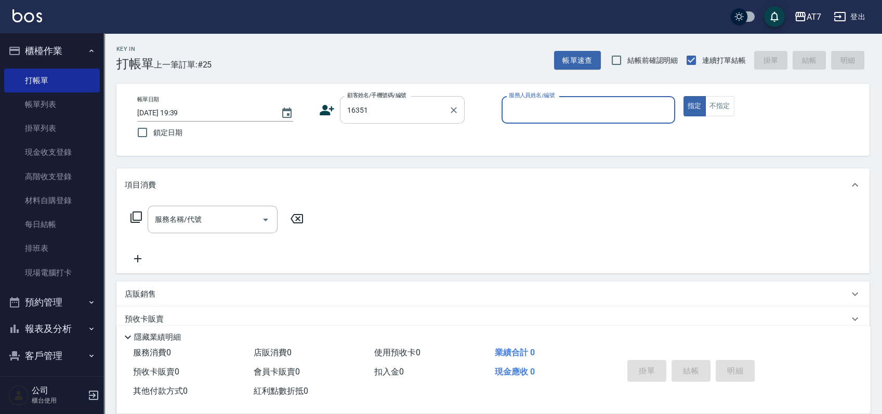
type input "9"
type input "公司/公司16351/16351"
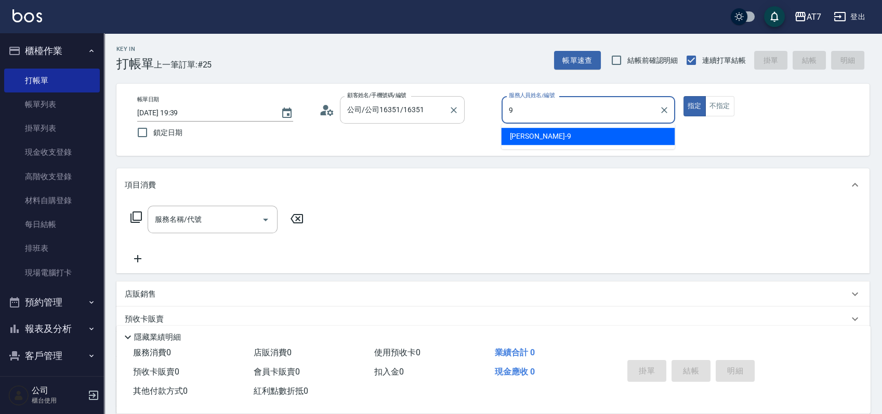
type input "郭郭-9"
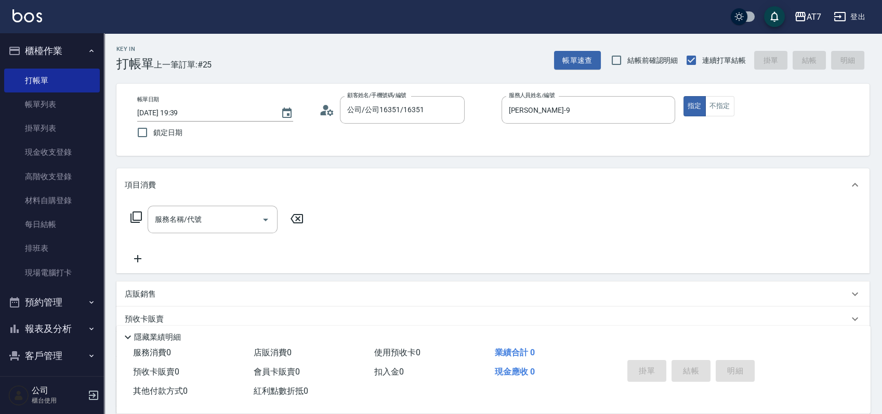
click at [135, 217] on icon at bounding box center [136, 217] width 12 height 12
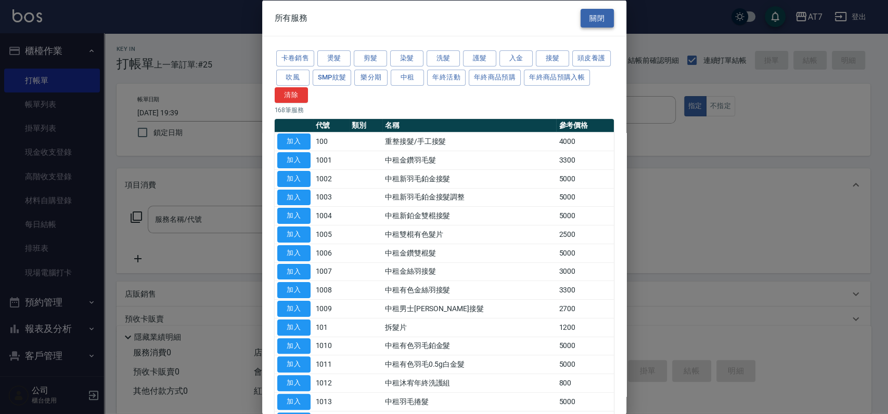
click at [588, 14] on button "關閉" at bounding box center [596, 17] width 33 height 19
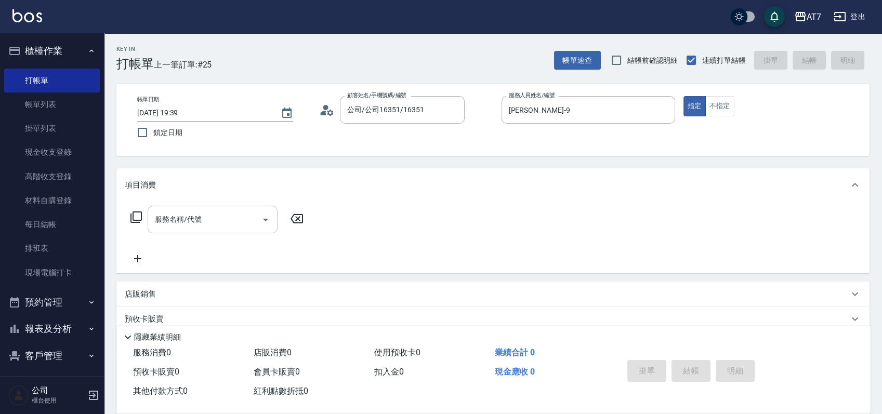
click at [216, 219] on input "服務名稱/代號" at bounding box center [204, 220] width 105 height 18
click at [139, 219] on icon at bounding box center [136, 217] width 12 height 12
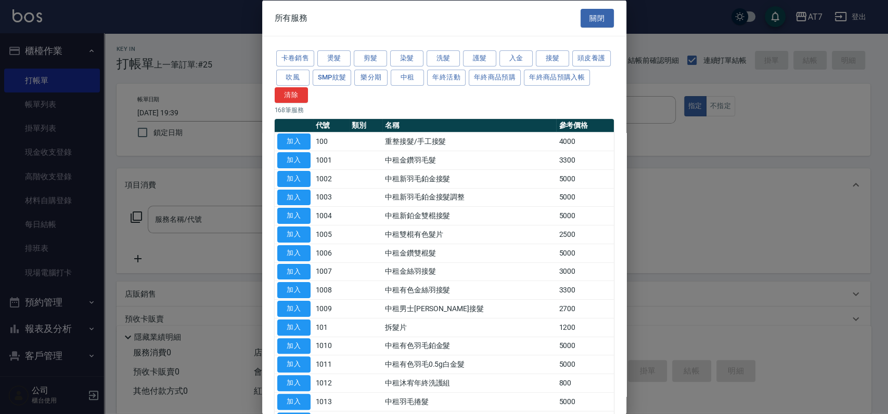
click at [230, 164] on div at bounding box center [444, 207] width 888 height 414
click at [592, 11] on button "關閉" at bounding box center [596, 17] width 33 height 19
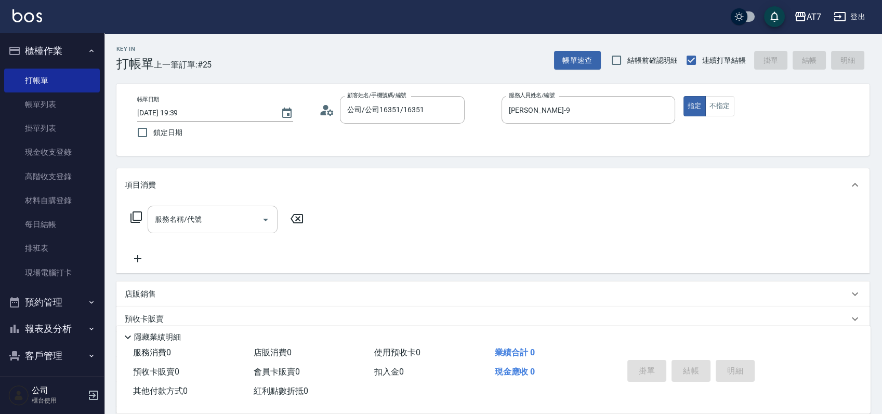
click at [210, 222] on input "服務名稱/代號" at bounding box center [204, 220] width 105 height 18
type input "401"
type input "150"
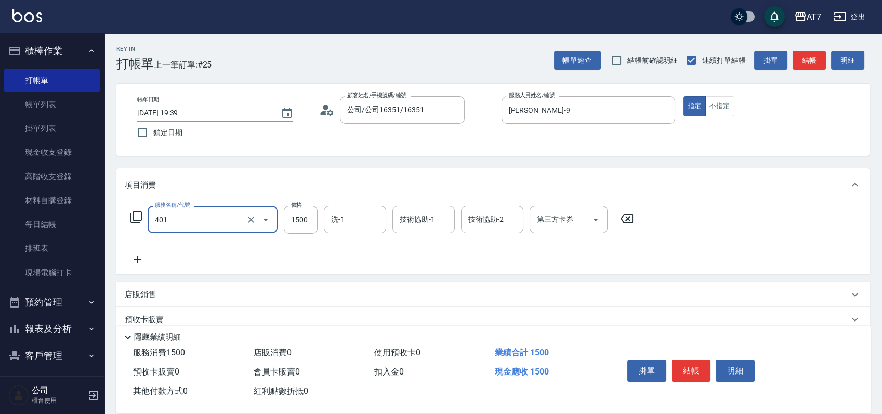
type input "染髮(互助)(401)"
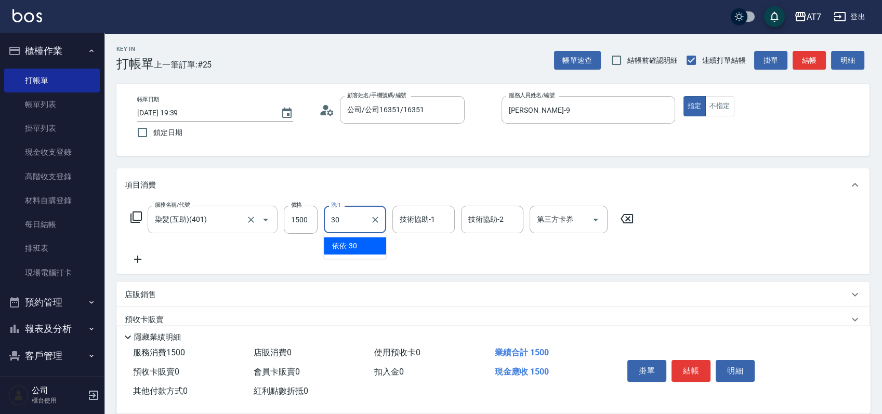
type input "依依-30"
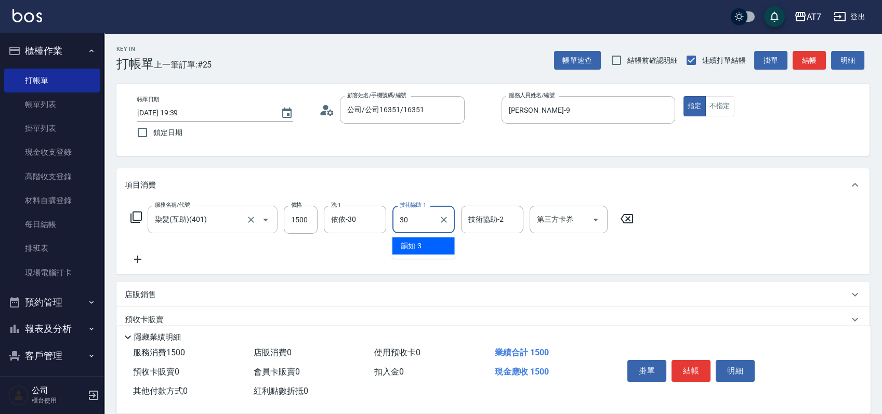
type input "依依-30"
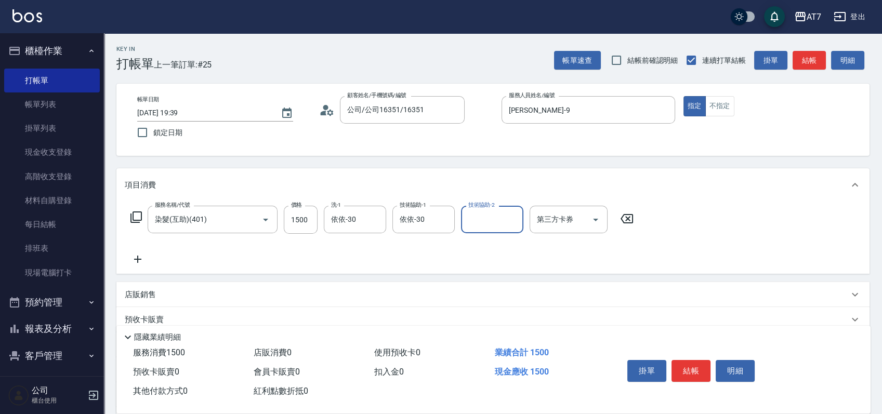
click at [138, 216] on icon at bounding box center [136, 217] width 12 height 12
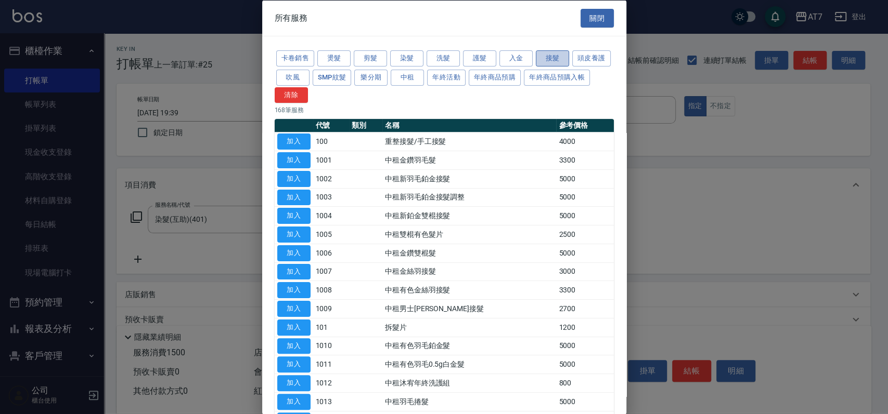
click at [554, 59] on button "接髮" at bounding box center [552, 58] width 33 height 16
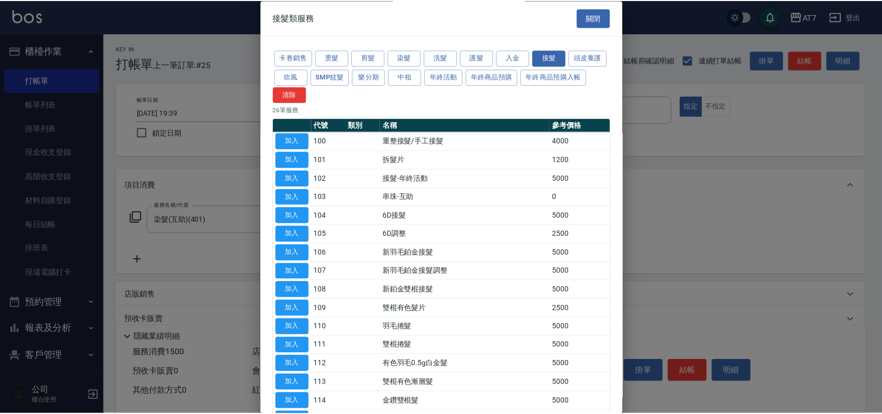
scroll to position [259, 0]
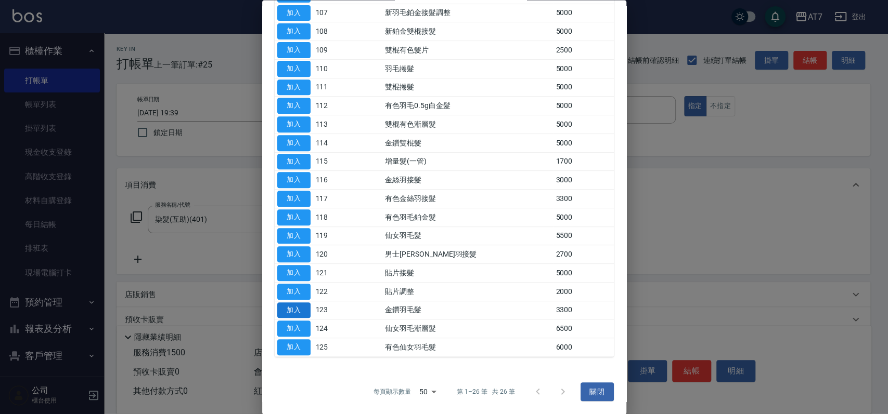
click at [289, 311] on button "加入" at bounding box center [293, 311] width 33 height 16
type input "480"
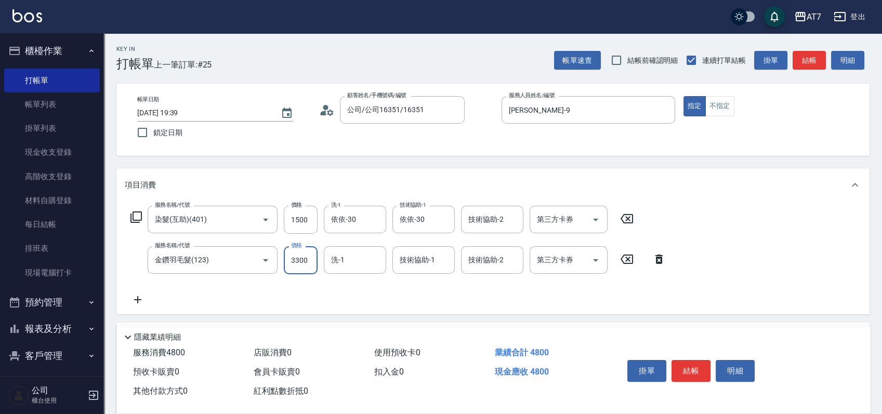
click at [305, 260] on input "3300" at bounding box center [301, 260] width 34 height 28
type input "0"
type input "150"
type input "630"
type input "210"
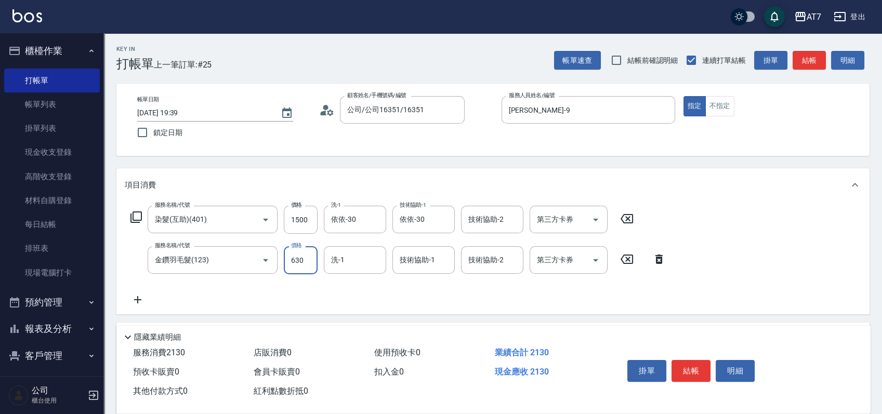
type input "6300"
type input "780"
type input "6300"
click at [138, 217] on icon at bounding box center [136, 217] width 12 height 12
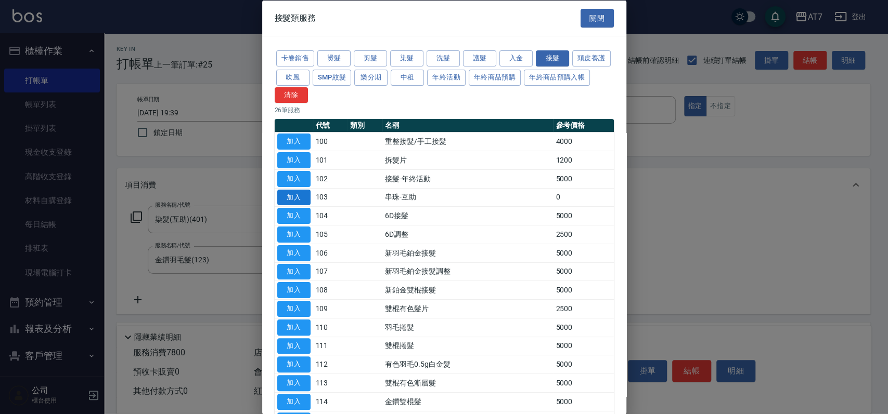
click at [304, 200] on button "加入" at bounding box center [293, 197] width 33 height 16
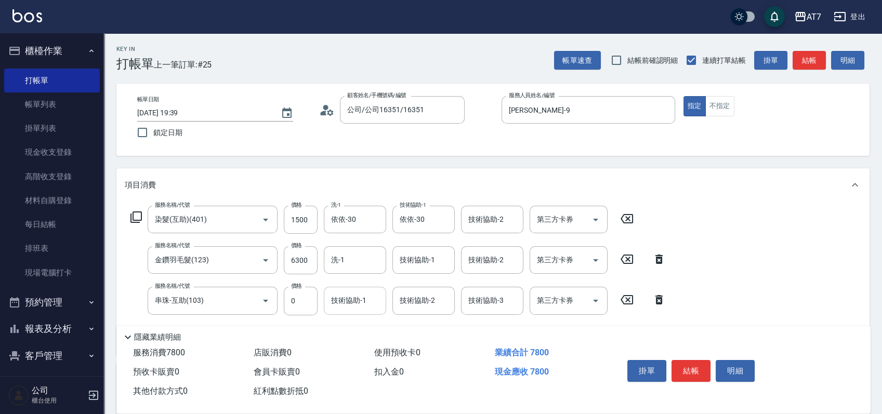
click at [340, 304] on div "技術協助-1 技術協助-1" at bounding box center [355, 301] width 62 height 28
type input "Ruby-42"
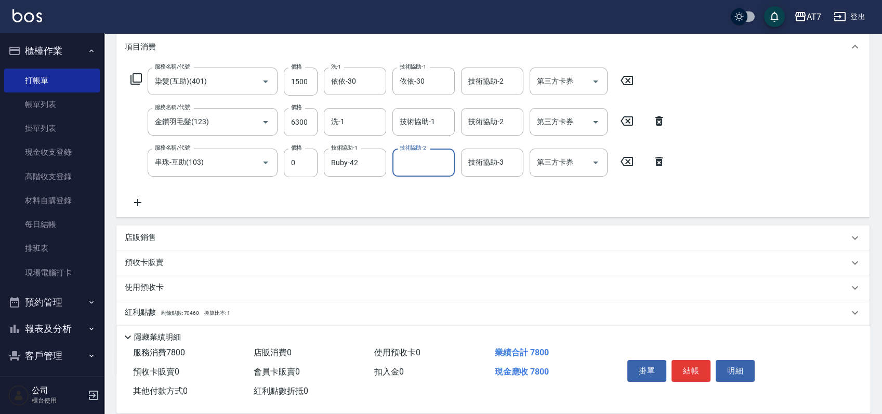
scroll to position [197, 0]
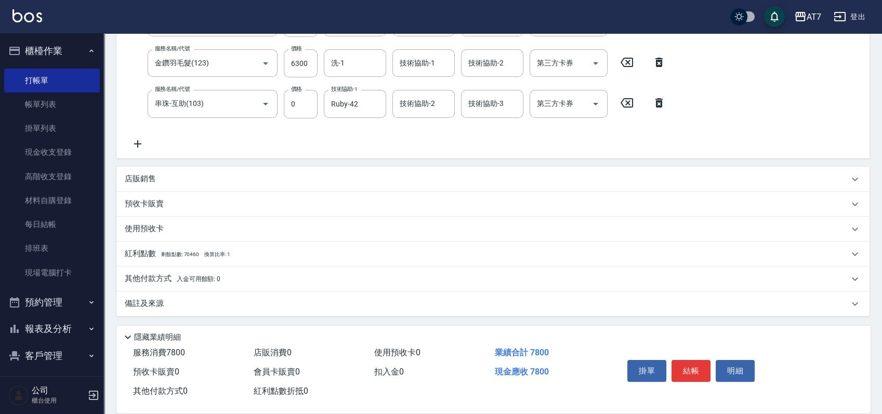
click at [330, 278] on div "其他付款方式 入金可用餘額: 0" at bounding box center [487, 278] width 724 height 11
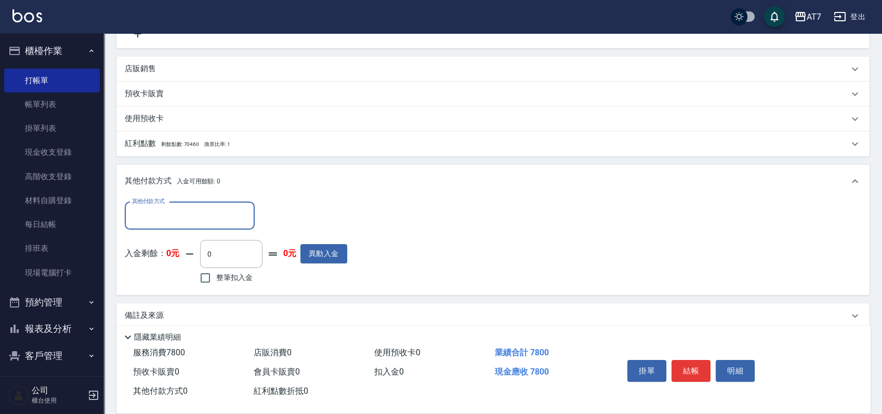
scroll to position [318, 0]
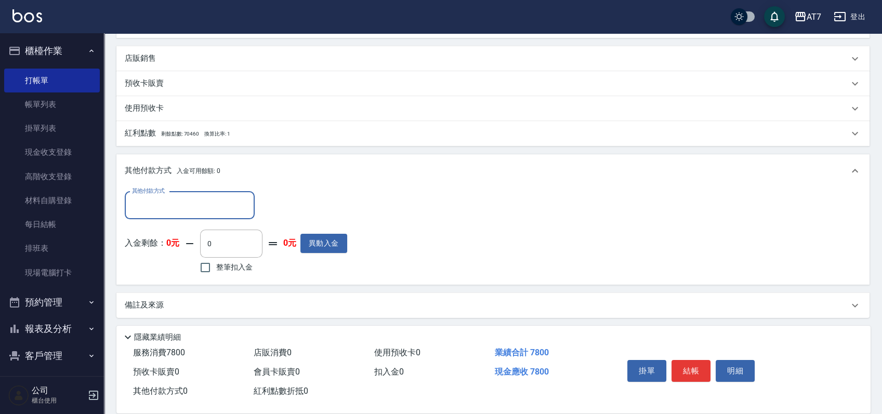
click at [165, 210] on input "其他付款方式" at bounding box center [189, 206] width 121 height 18
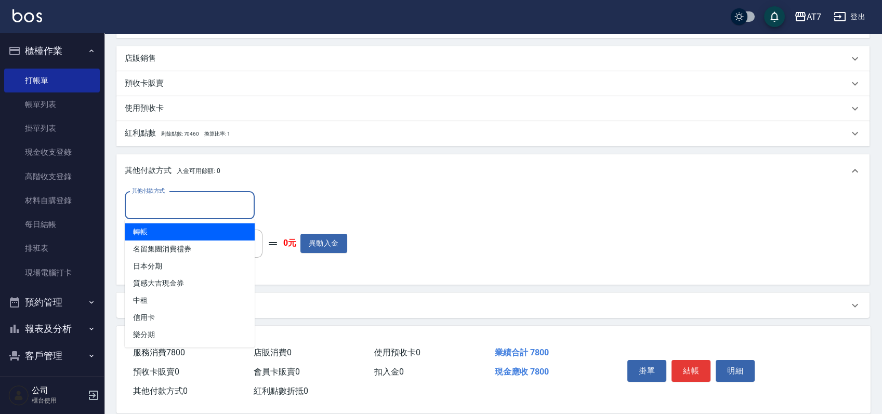
click at [165, 234] on span "轉帳" at bounding box center [190, 232] width 130 height 17
type input "轉帳"
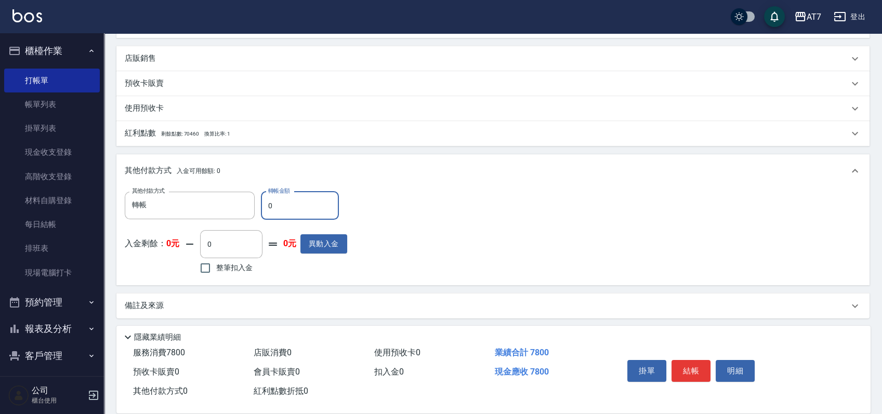
click at [268, 205] on input "0" at bounding box center [300, 206] width 78 height 28
type input "70"
type input "700"
type input "7800"
type input "0"
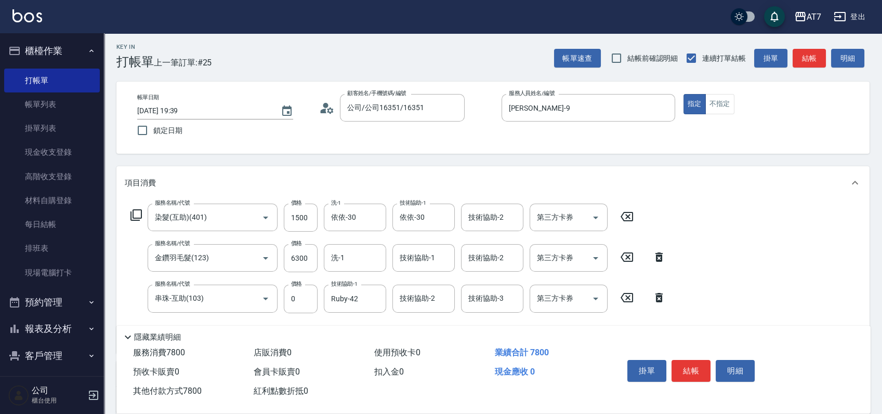
scroll to position [0, 0]
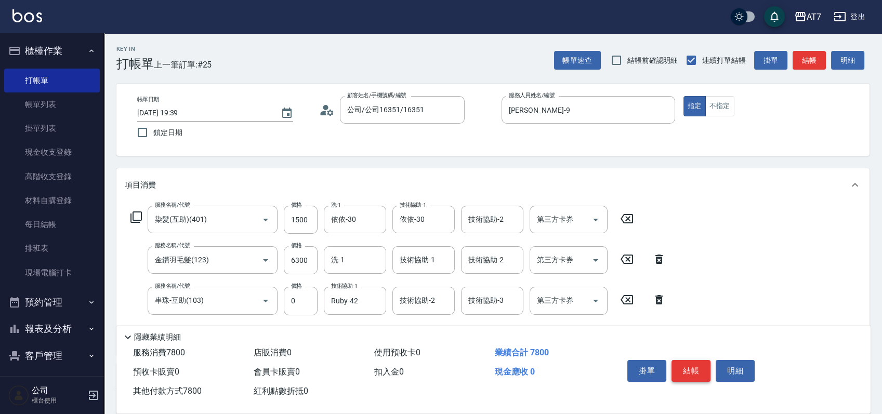
type input "7800"
click at [688, 370] on button "結帳" at bounding box center [691, 371] width 39 height 22
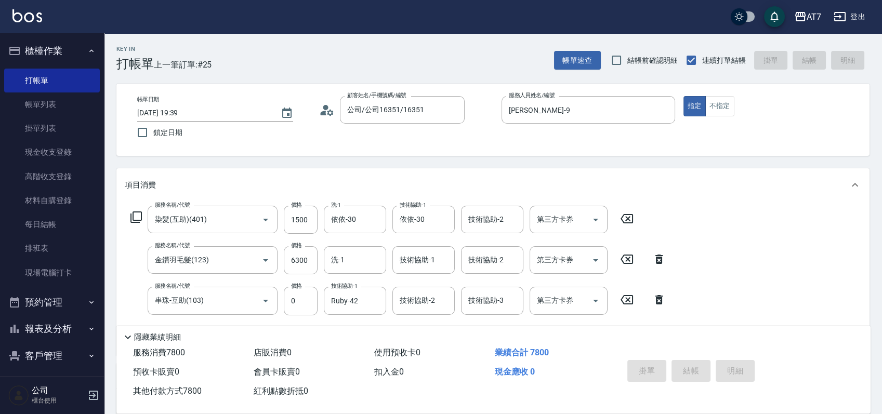
type input "2025/09/11 19:45"
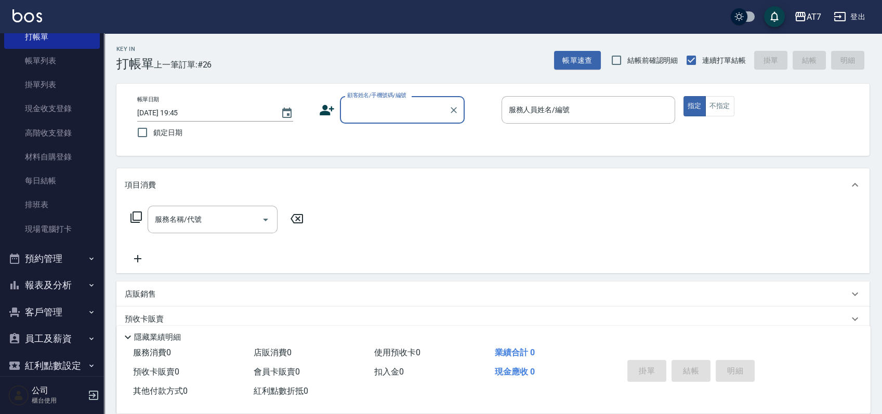
scroll to position [85, 0]
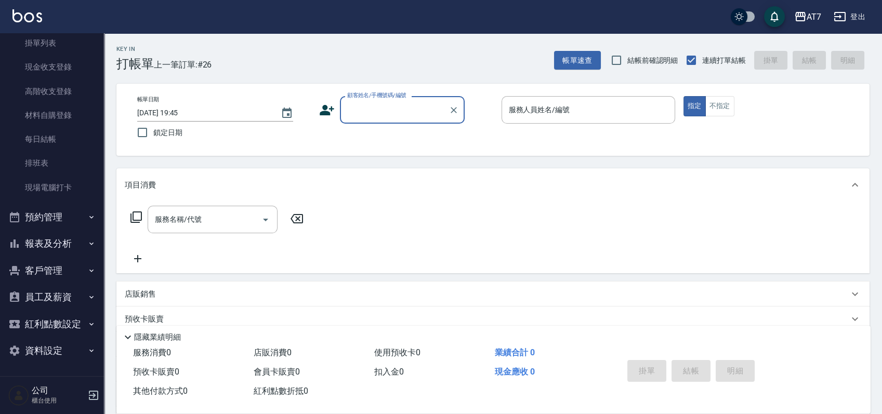
click at [67, 241] on button "報表及分析" at bounding box center [52, 243] width 96 height 27
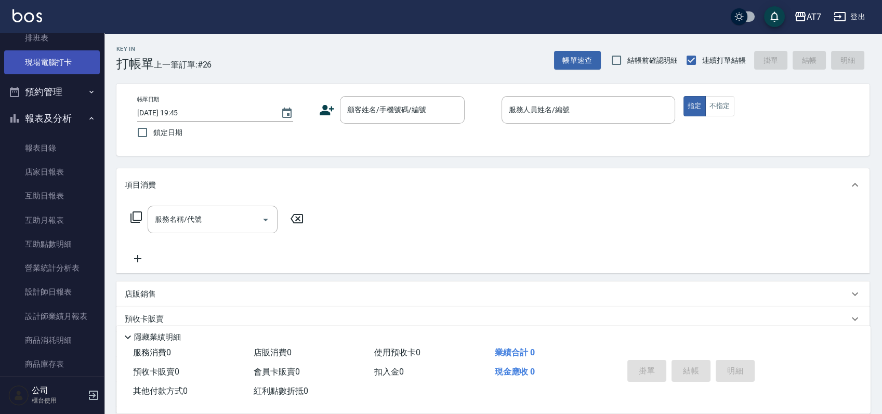
scroll to position [224, 0]
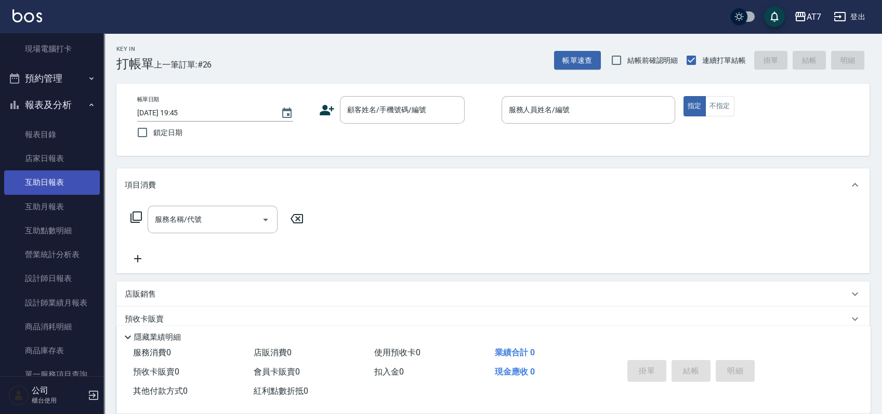
click at [68, 183] on link "互助日報表" at bounding box center [52, 183] width 96 height 24
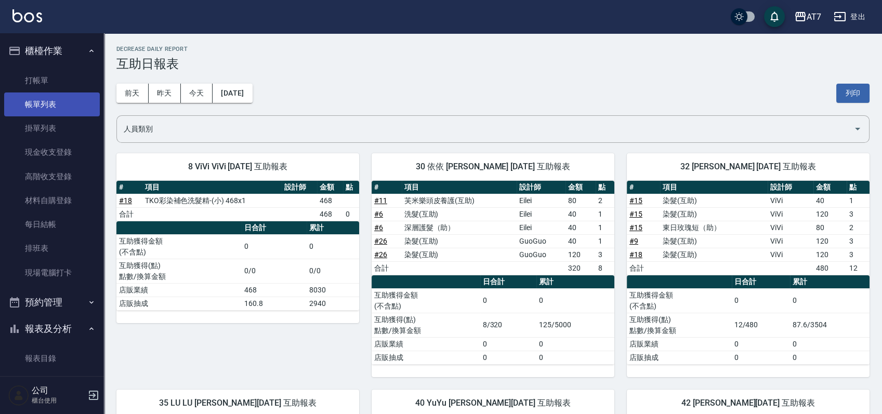
click at [47, 109] on link "帳單列表" at bounding box center [52, 105] width 96 height 24
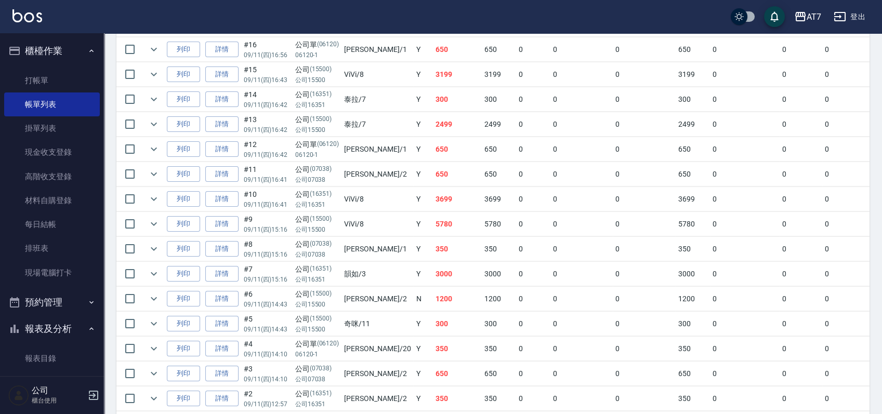
scroll to position [595, 0]
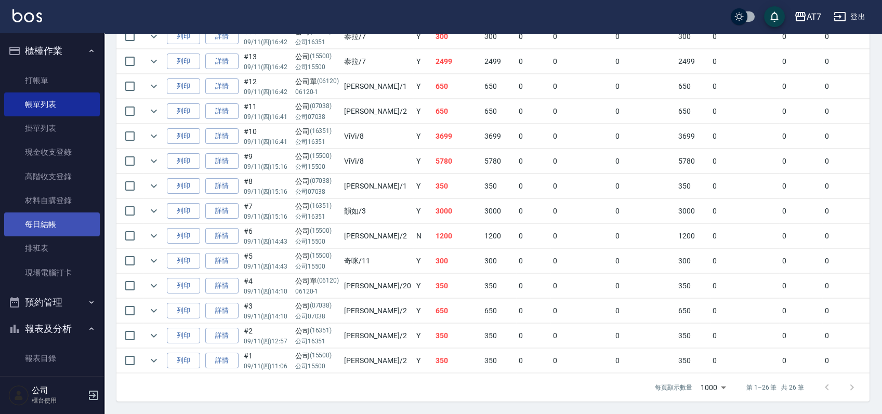
click at [75, 216] on link "每日結帳" at bounding box center [52, 225] width 96 height 24
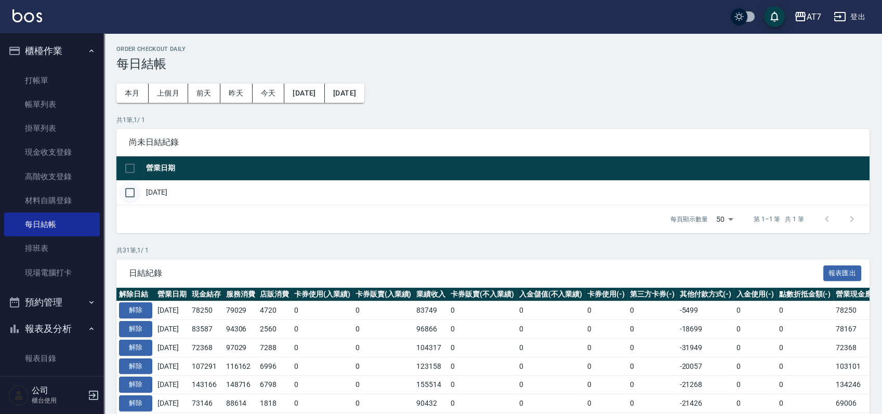
click at [133, 193] on input "checkbox" at bounding box center [130, 193] width 22 height 22
checkbox input "true"
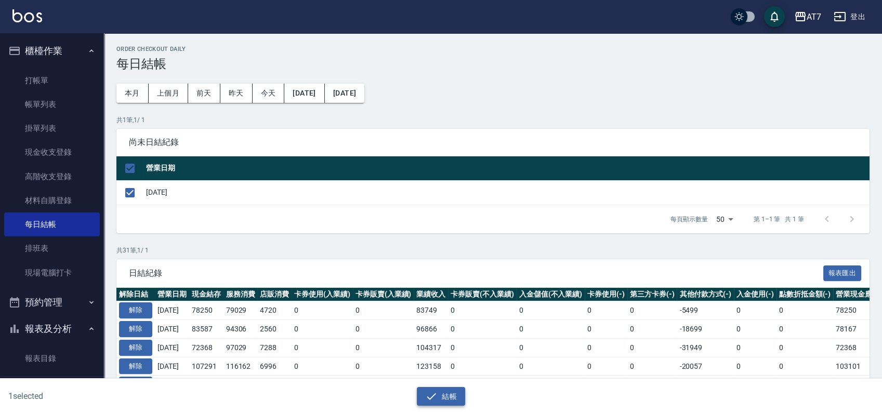
click at [450, 397] on button "結帳" at bounding box center [441, 396] width 48 height 19
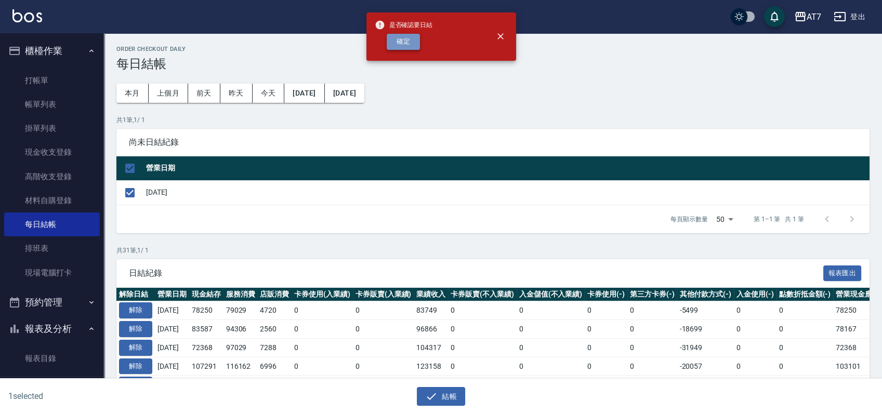
click at [396, 37] on button "確定" at bounding box center [403, 42] width 33 height 16
checkbox input "false"
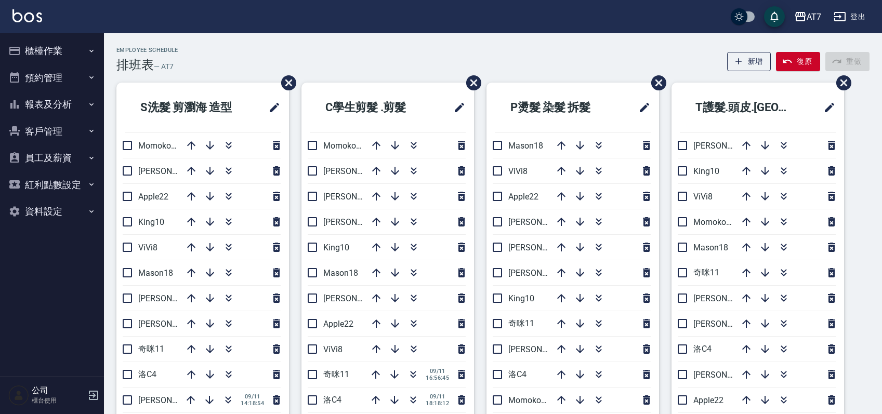
scroll to position [69, 0]
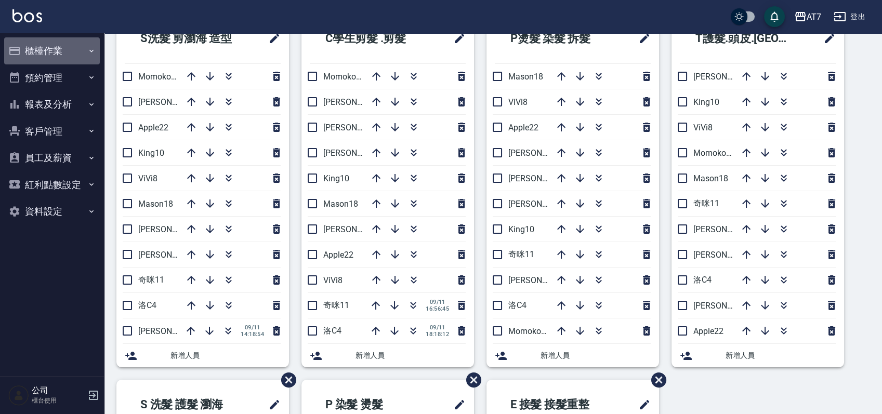
click at [56, 48] on button "櫃檯作業" at bounding box center [52, 50] width 96 height 27
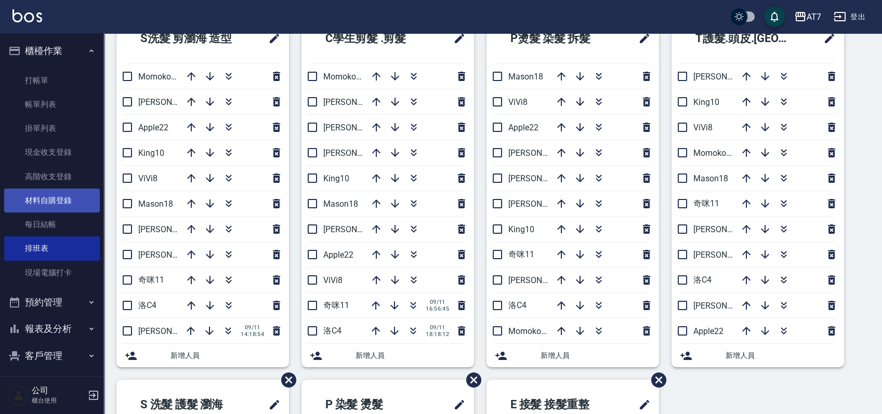
click at [49, 194] on link "材料自購登錄" at bounding box center [52, 201] width 96 height 24
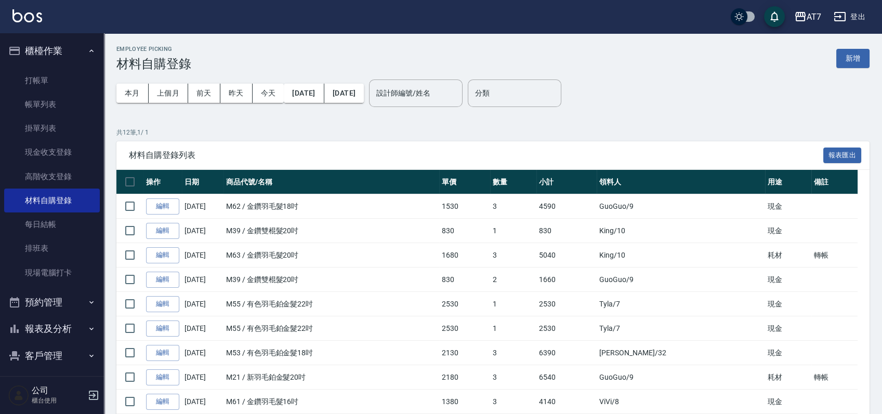
click at [856, 58] on button "新增" at bounding box center [853, 58] width 33 height 19
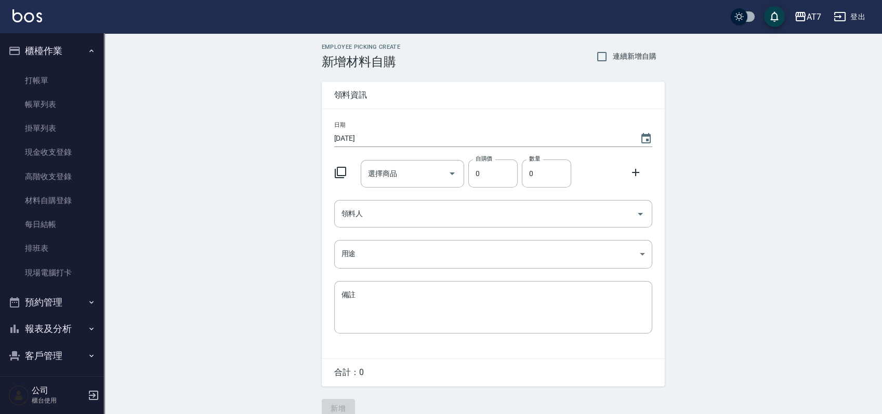
click at [343, 172] on icon at bounding box center [340, 172] width 12 height 12
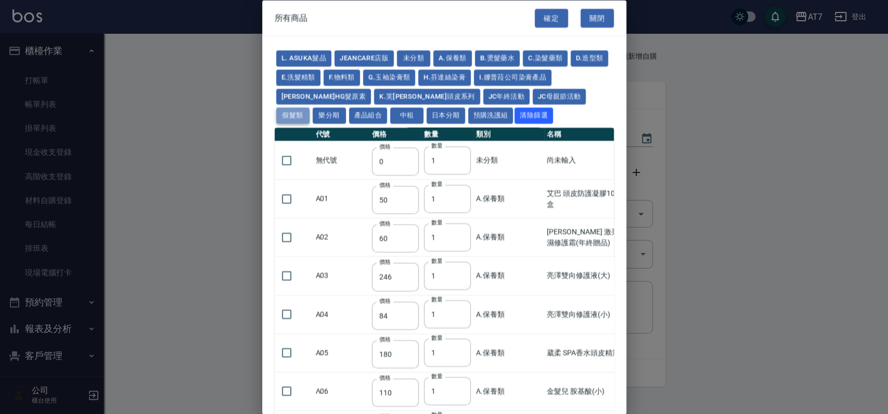
click at [309, 108] on button "假髮類" at bounding box center [292, 116] width 33 height 16
type input "62"
type input "64"
type input "800"
type input "80"
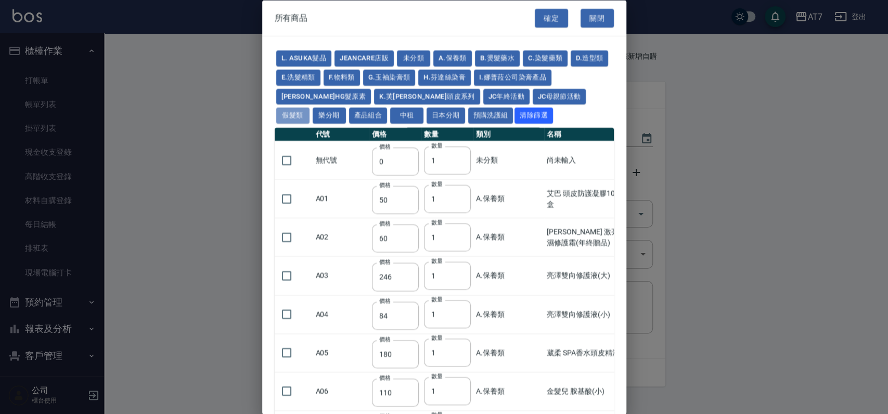
type input "350"
type input "25"
type input "400"
type input "100"
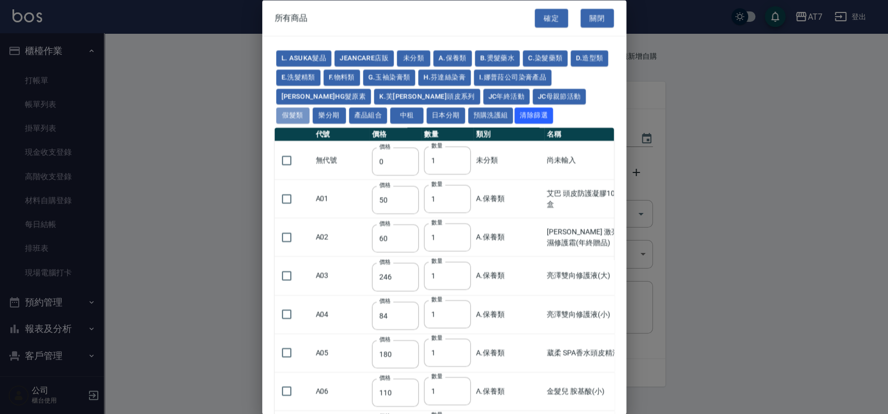
type input "880"
type input "930"
type input "980"
type input "1030"
type input "1130"
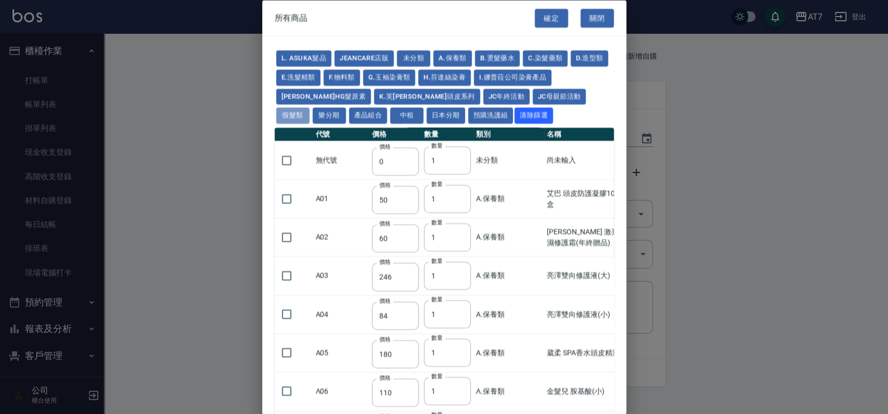
type input "1230"
type input "1330"
type input "1780"
type input "1980"
type input "2180"
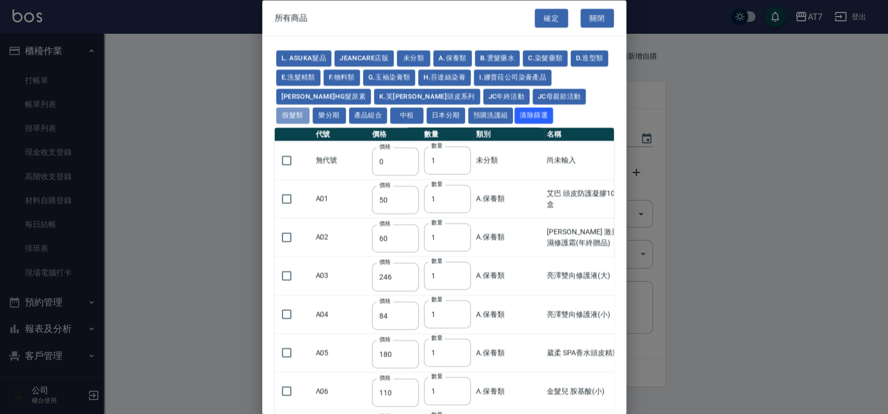
type input "2380"
type input "2580"
type input "2780"
type input "2980"
type input "1030"
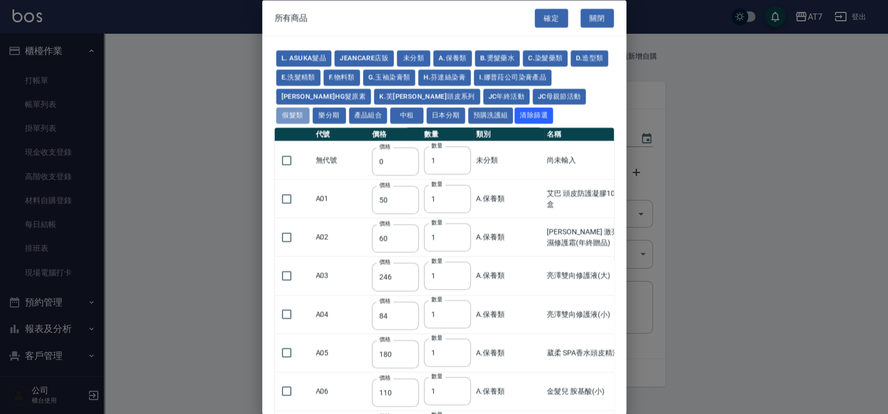
type input "1080"
type input "1130"
type input "1230"
type input "1280"
type input "1380"
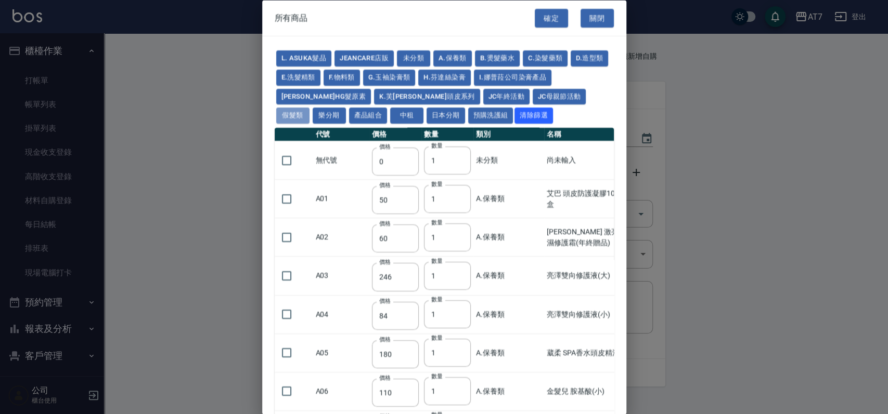
type input "2180"
type input "2380"
type input "2580"
type input "2780"
type input "2980"
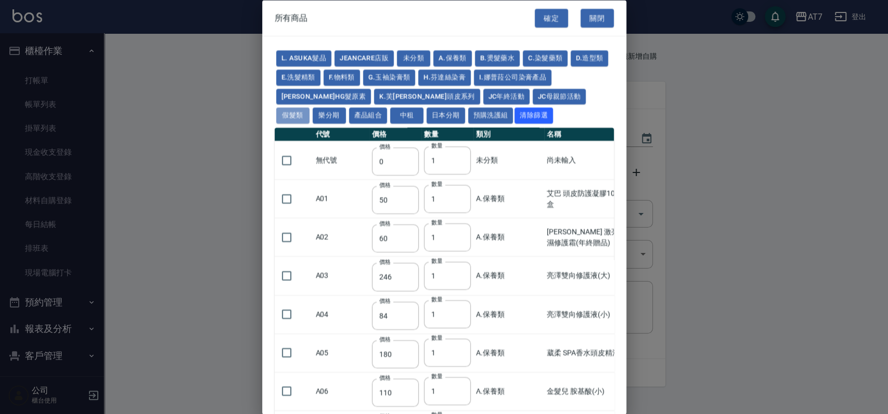
type input "730"
type input "780"
type input "830"
type input "930"
type input "980"
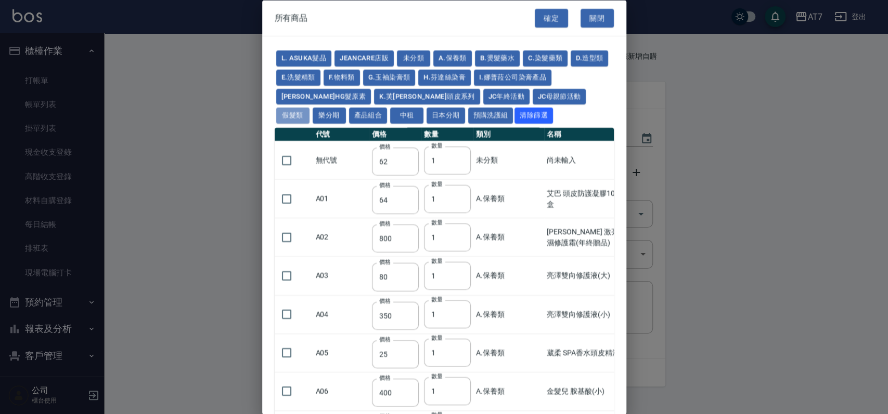
type input "560"
type input "775"
type input "580"
type input "2230"
type input "1180"
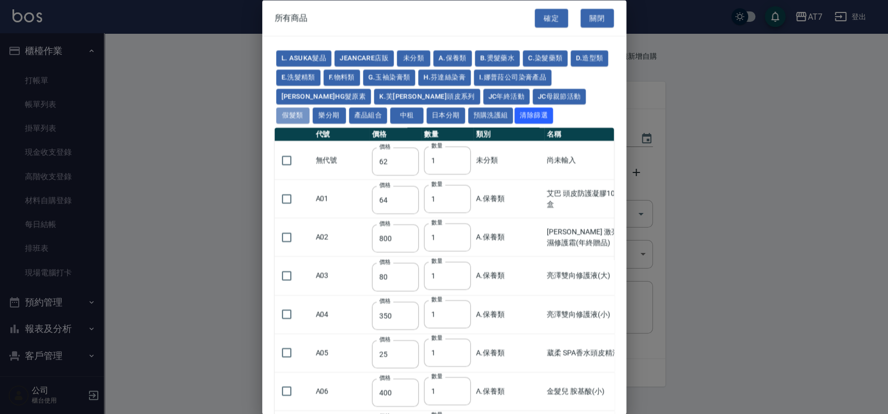
type input "1030"
type input "1080"
type input "1130"
type input "1180"
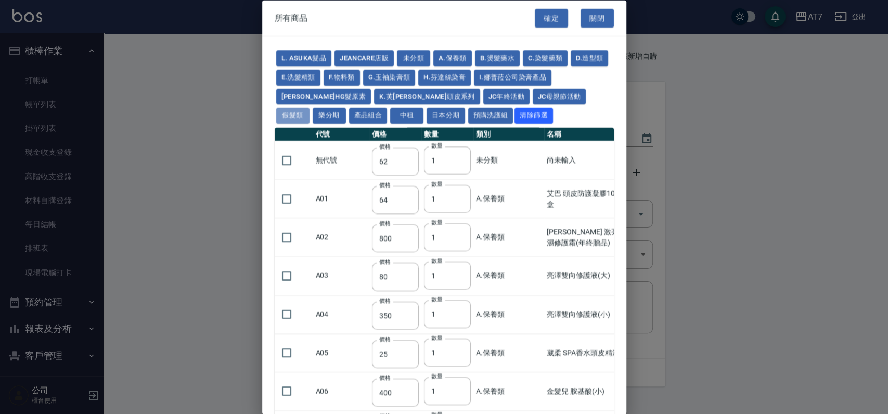
type input "1230"
type input "2130"
type input "2330"
type input "2530"
type input "930"
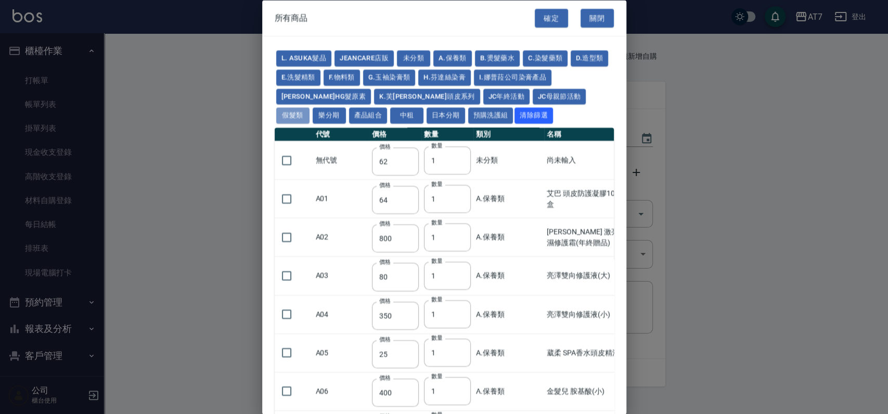
type input "170"
type input "1380"
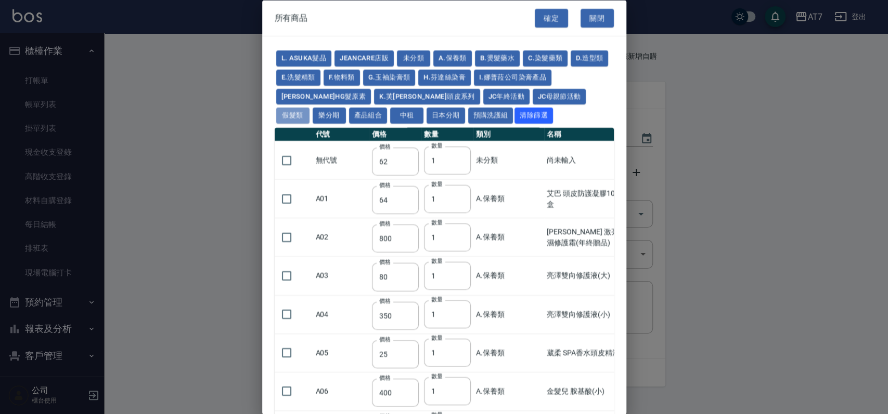
type input "1530"
type input "1680"
type input "1830"
type input "1980"
type input "2130"
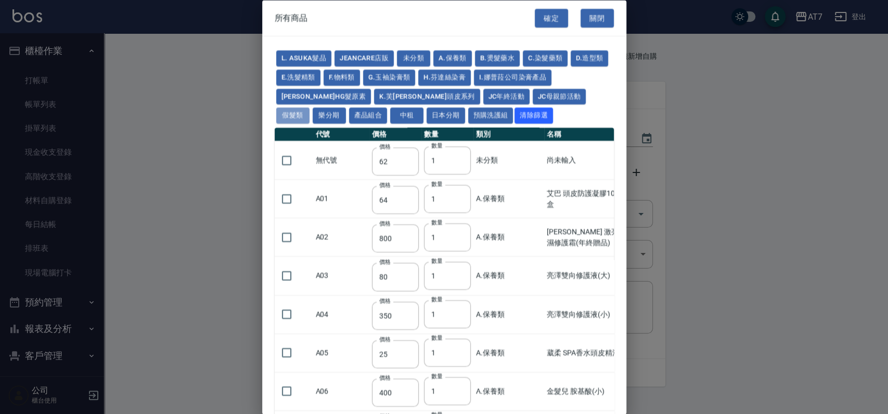
type input "1930"
type input "2730"
type input "2780"
type input "2980"
type input "2380"
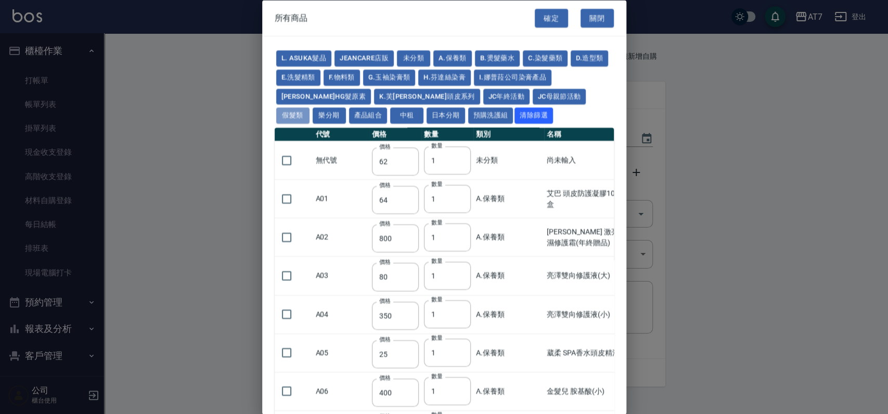
type input "2580"
type input "2780"
type input "2980"
type input "3180"
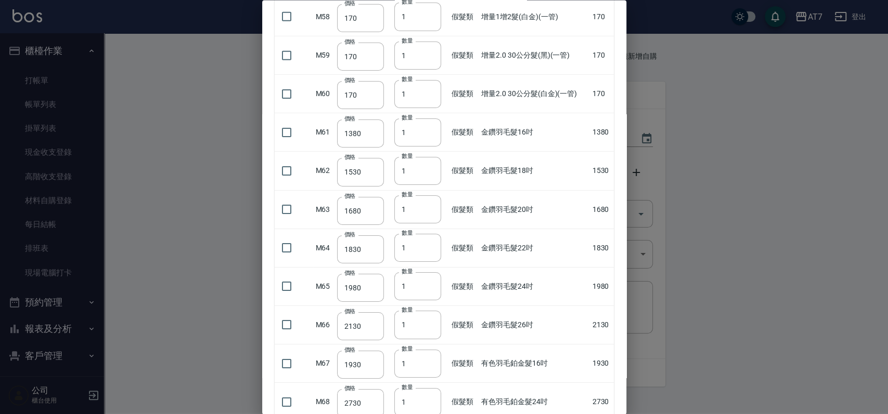
scroll to position [2149, 0]
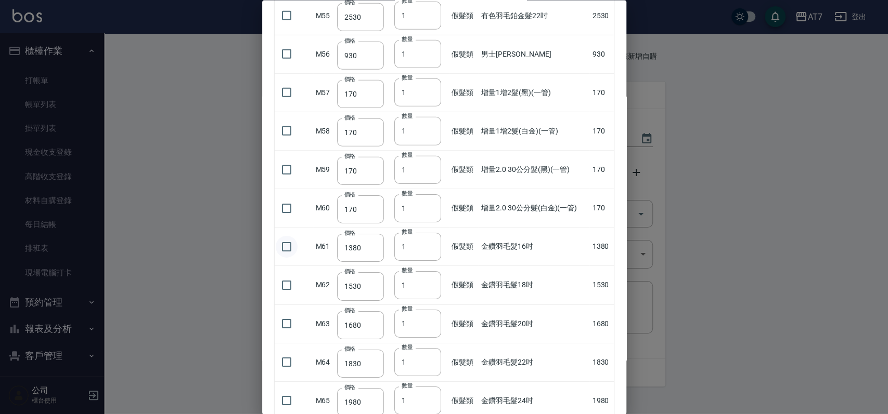
click at [284, 244] on input "checkbox" at bounding box center [287, 247] width 22 height 22
checkbox input "true"
click at [428, 241] on input "2" at bounding box center [417, 246] width 47 height 28
click at [428, 241] on input "3" at bounding box center [417, 246] width 47 height 28
click at [428, 241] on input "4" at bounding box center [417, 246] width 47 height 28
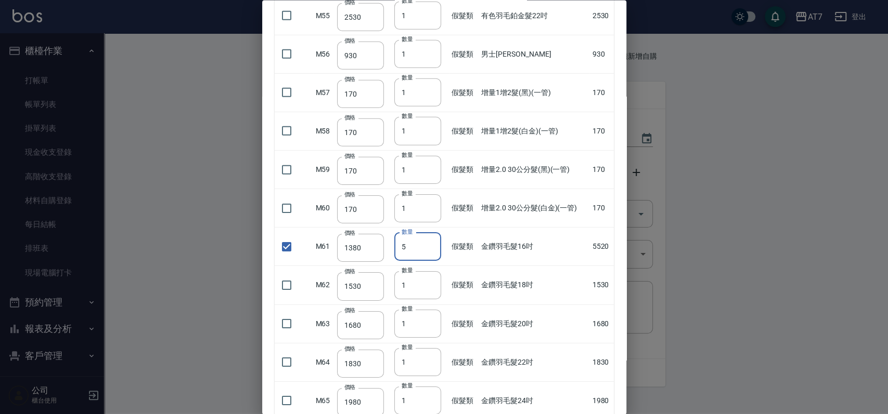
click at [428, 241] on input "5" at bounding box center [417, 246] width 47 height 28
type input "4"
click at [429, 246] on input "4" at bounding box center [417, 246] width 47 height 28
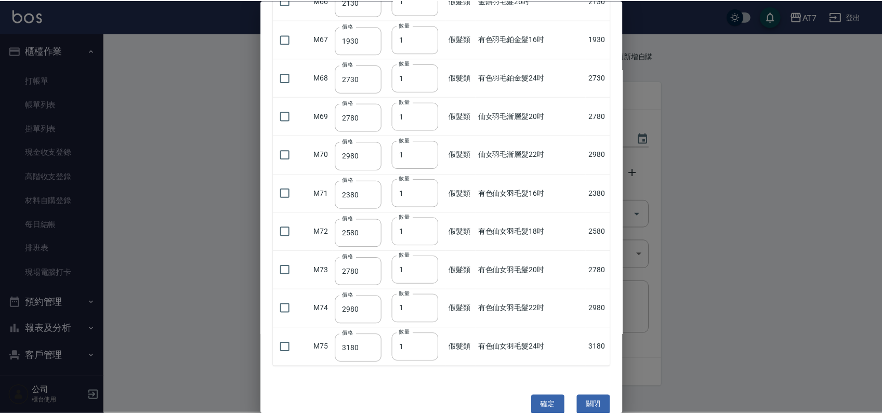
scroll to position [2600, 0]
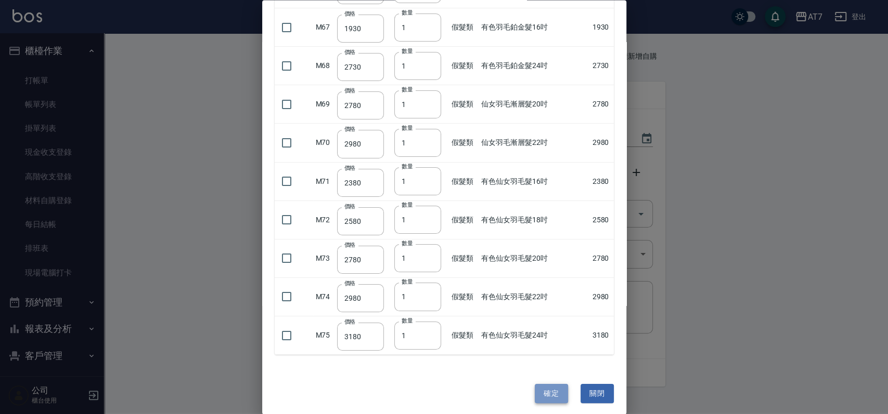
click at [534, 387] on button "確定" at bounding box center [550, 393] width 33 height 19
type input "金鑽羽毛髮16吋"
type input "1380"
type input "4"
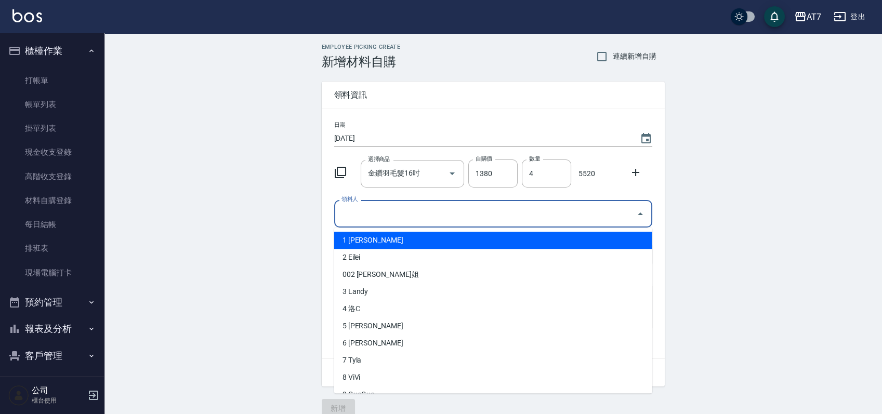
click at [467, 215] on input "領料人" at bounding box center [485, 214] width 293 height 18
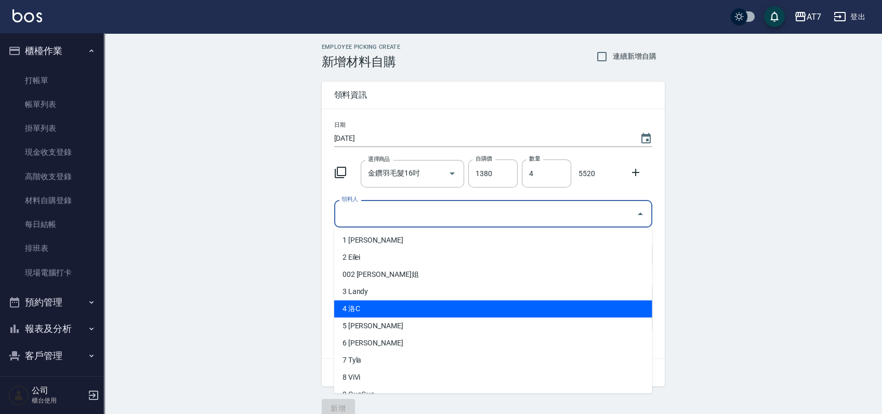
scroll to position [69, 0]
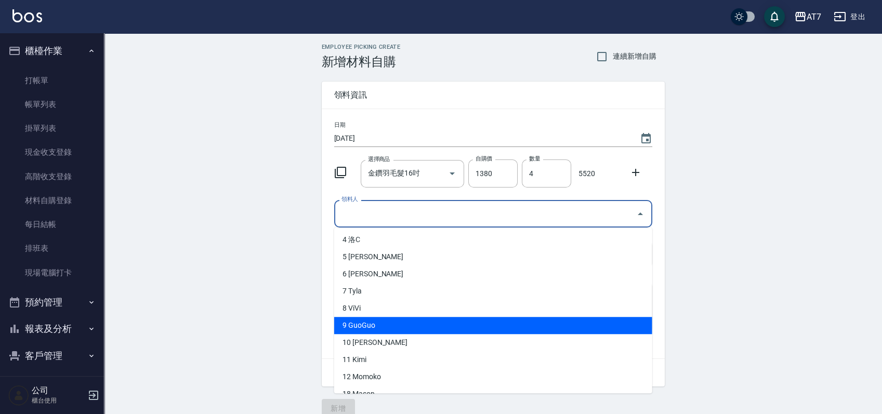
click at [384, 321] on li "9 GuoGuo" at bounding box center [493, 325] width 318 height 17
type input "GuoGuo"
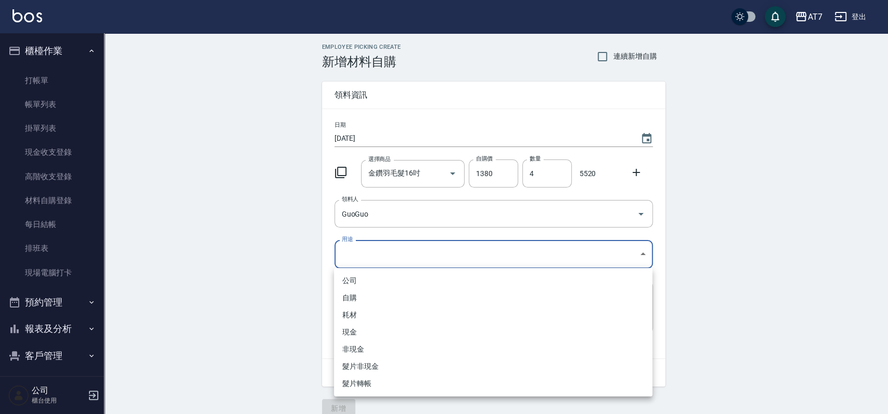
click at [395, 249] on body "AT7 登出 櫃檯作業 打帳單 帳單列表 掛單列表 現金收支登錄 高階收支登錄 材料自購登錄 每日結帳 排班表 現場電腦打卡 預約管理 預約管理 單日預約紀錄…" at bounding box center [444, 214] width 888 height 428
click at [390, 311] on li "耗材" at bounding box center [493, 315] width 318 height 17
type input "耗材"
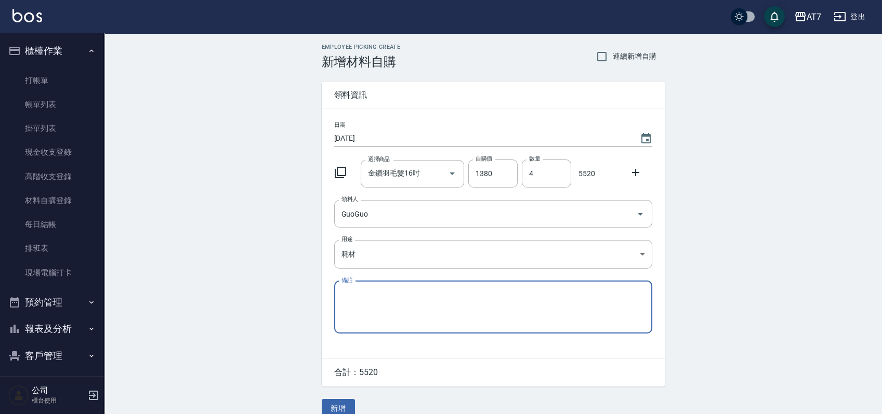
click at [399, 308] on textarea "備註" at bounding box center [494, 307] width 304 height 35
type textarea "5"
type textarea "轉帳"
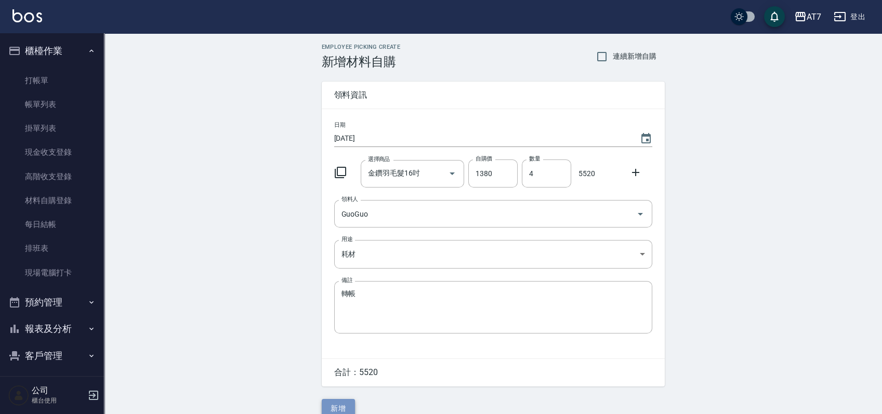
click at [345, 405] on button "新增" at bounding box center [338, 408] width 33 height 19
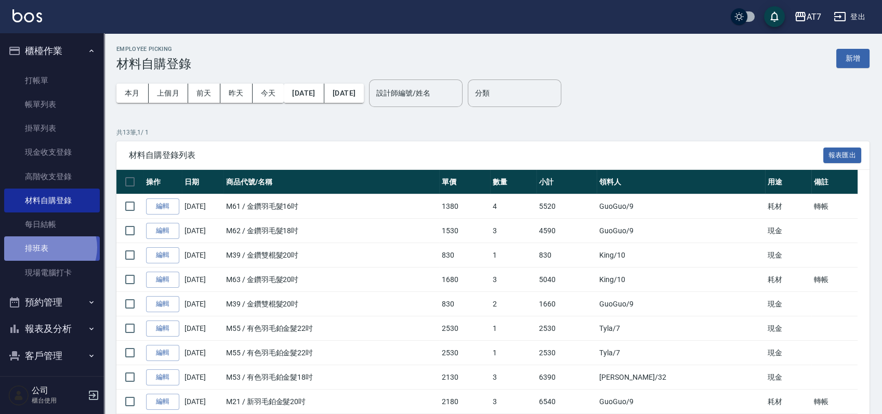
click at [48, 247] on link "排班表" at bounding box center [52, 249] width 96 height 24
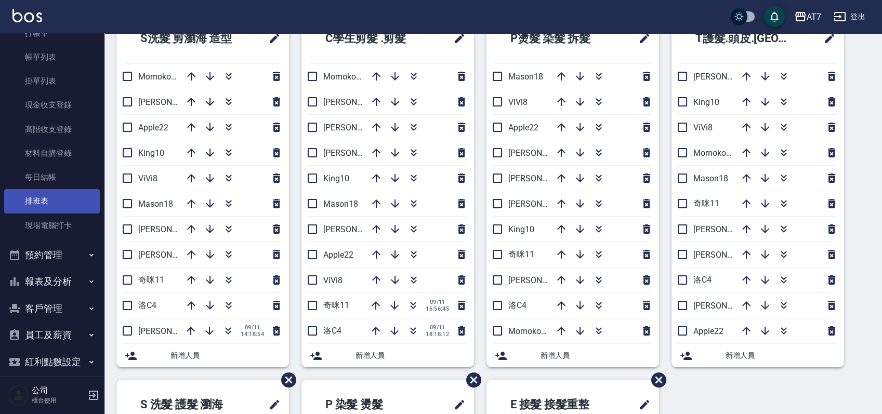
scroll to position [69, 0]
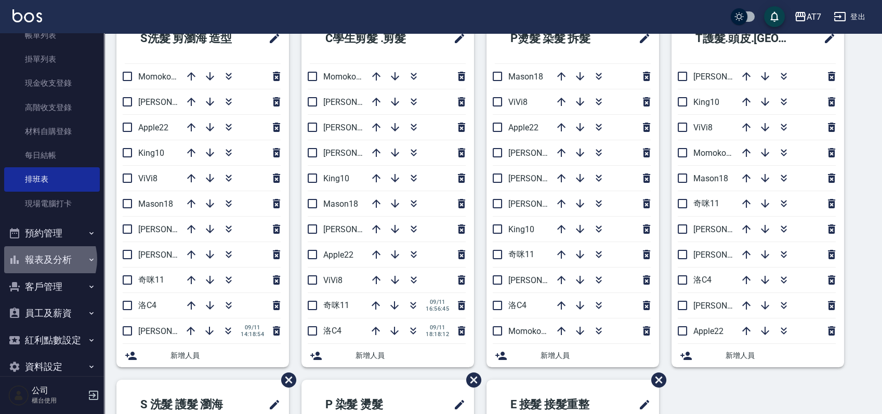
click at [41, 259] on button "報表及分析" at bounding box center [52, 259] width 96 height 27
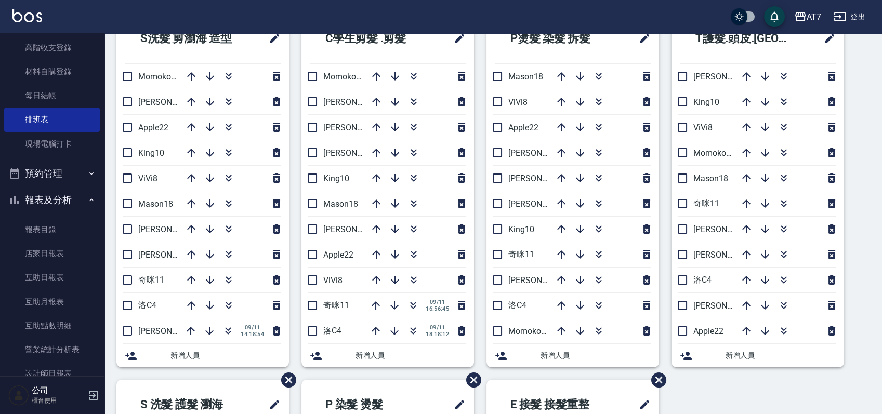
scroll to position [208, 0]
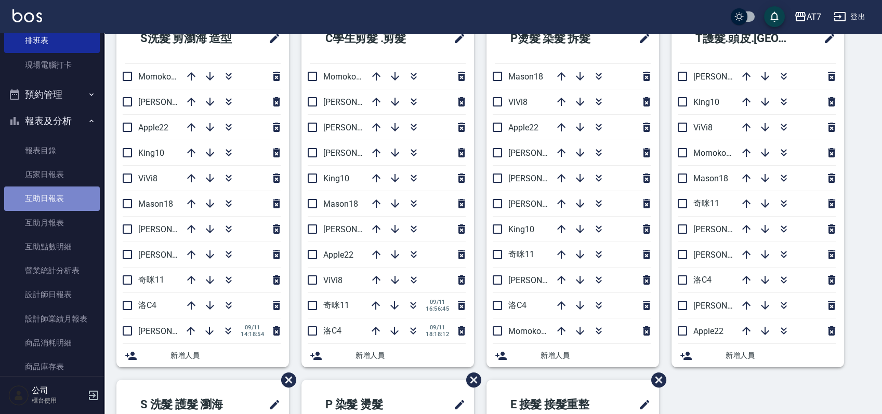
click at [64, 202] on link "互助日報表" at bounding box center [52, 199] width 96 height 24
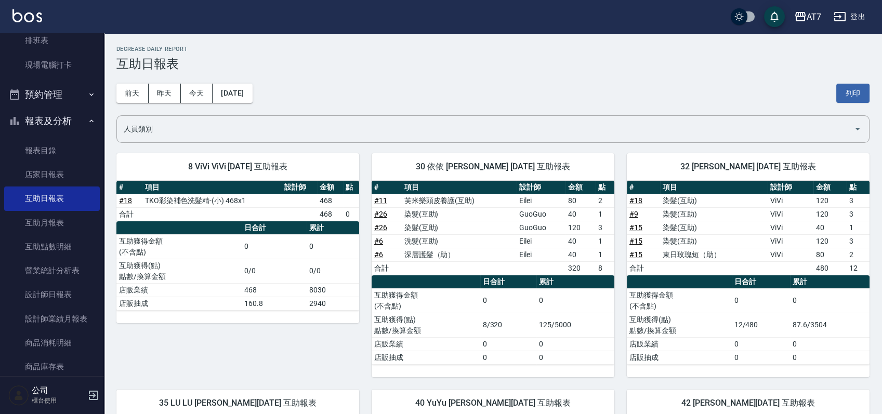
scroll to position [224, 0]
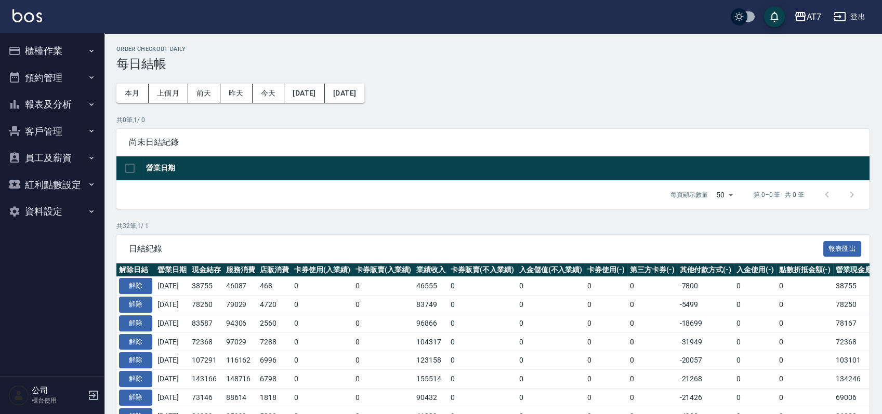
click at [68, 48] on button "櫃檯作業" at bounding box center [52, 50] width 96 height 27
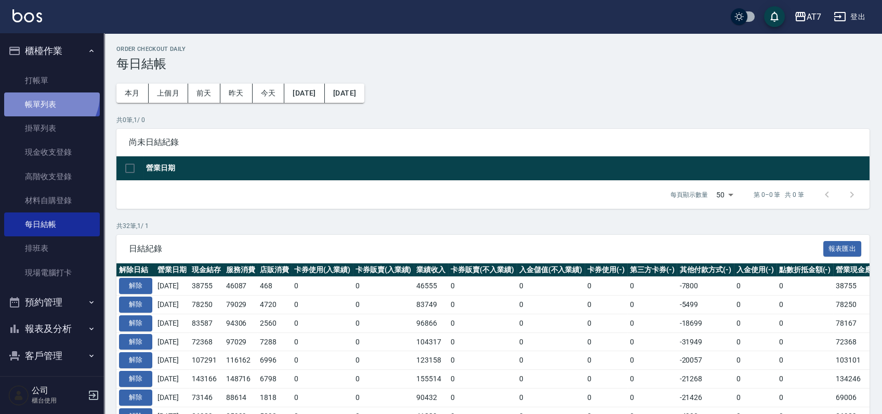
click at [49, 96] on link "帳單列表" at bounding box center [52, 105] width 96 height 24
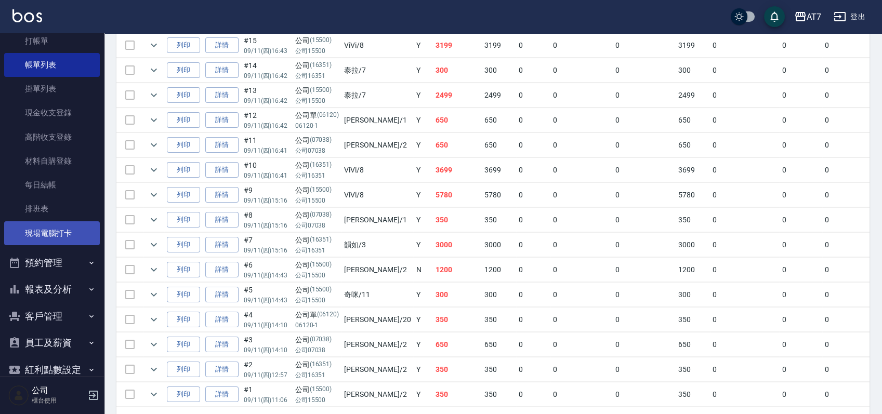
scroll to position [69, 0]
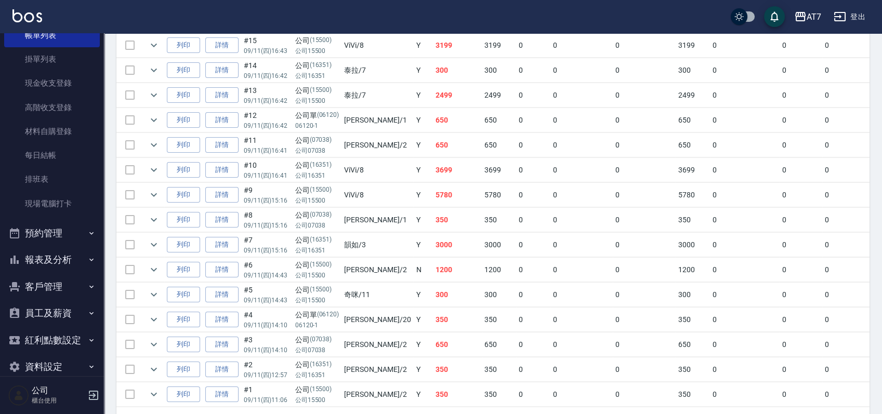
click at [54, 265] on button "報表及分析" at bounding box center [52, 259] width 96 height 27
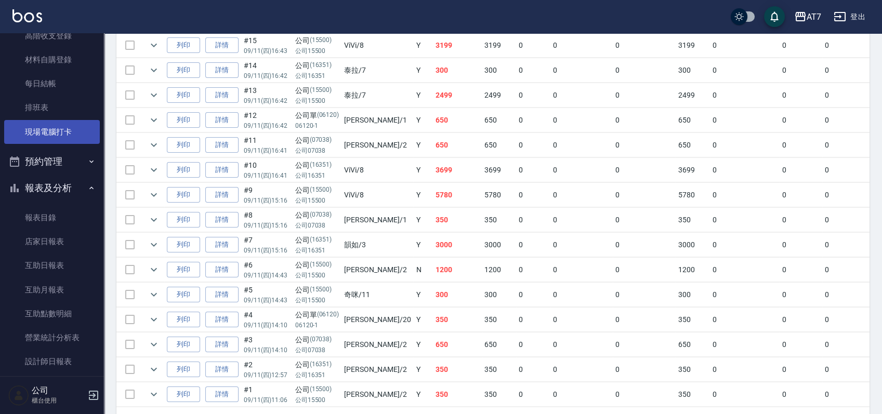
scroll to position [208, 0]
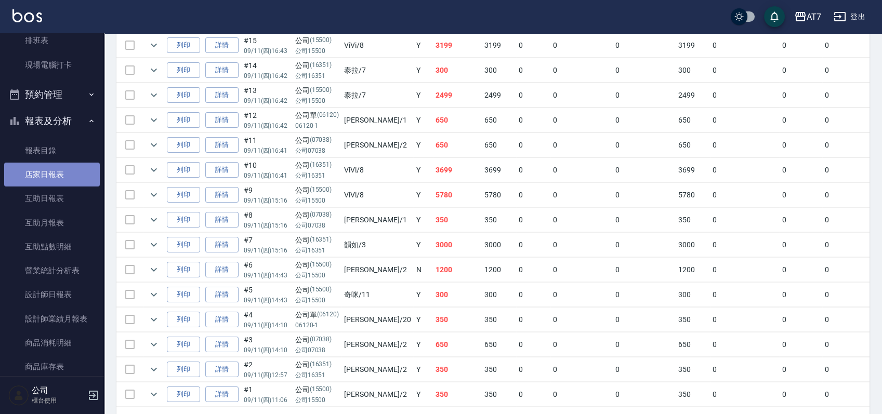
click at [68, 175] on link "店家日報表" at bounding box center [52, 175] width 96 height 24
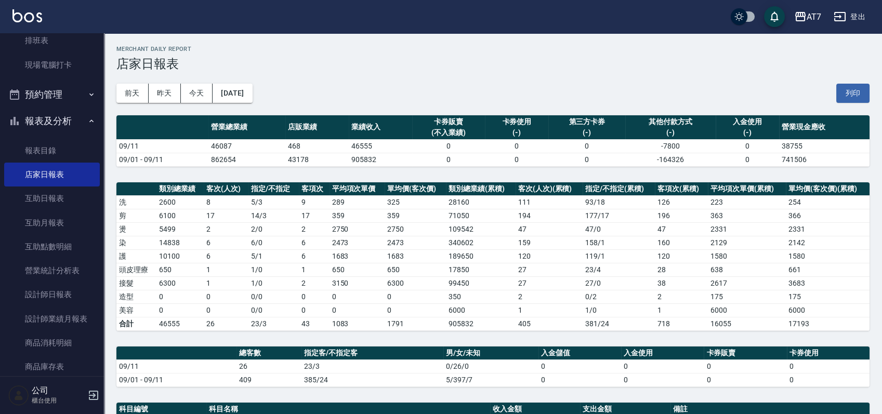
scroll to position [208, 0]
